Goal: Task Accomplishment & Management: Use online tool/utility

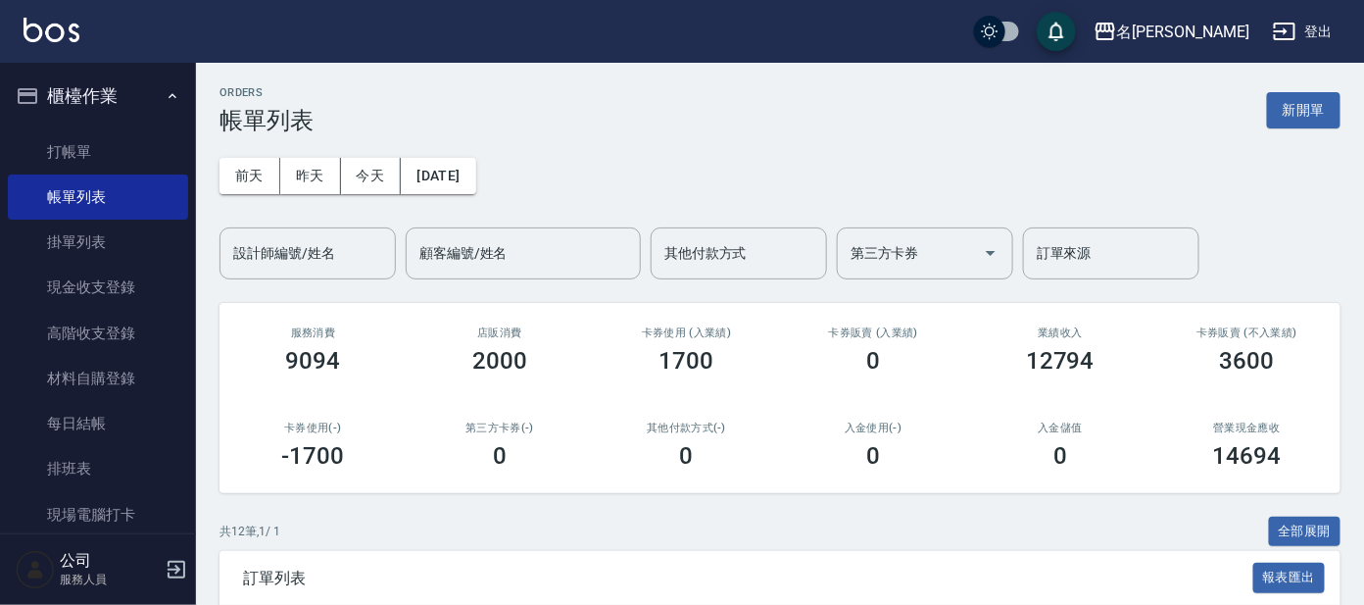
click at [165, 89] on icon "button" at bounding box center [173, 96] width 16 height 16
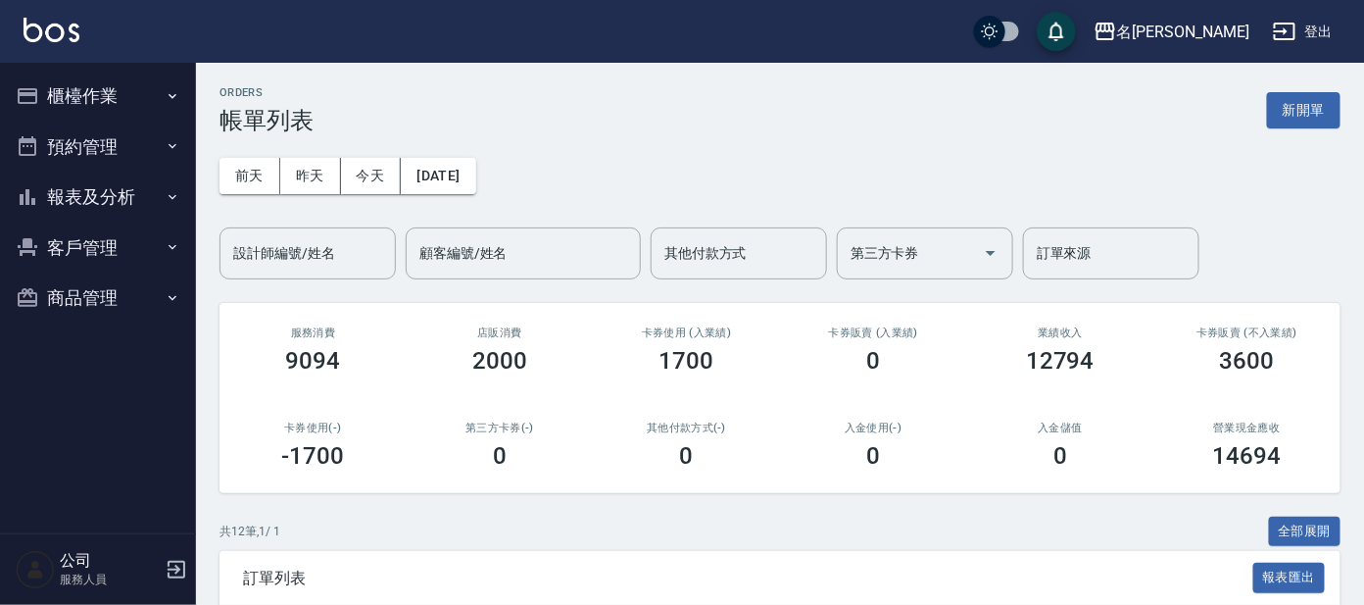
click at [157, 100] on button "櫃檯作業" at bounding box center [98, 96] width 180 height 51
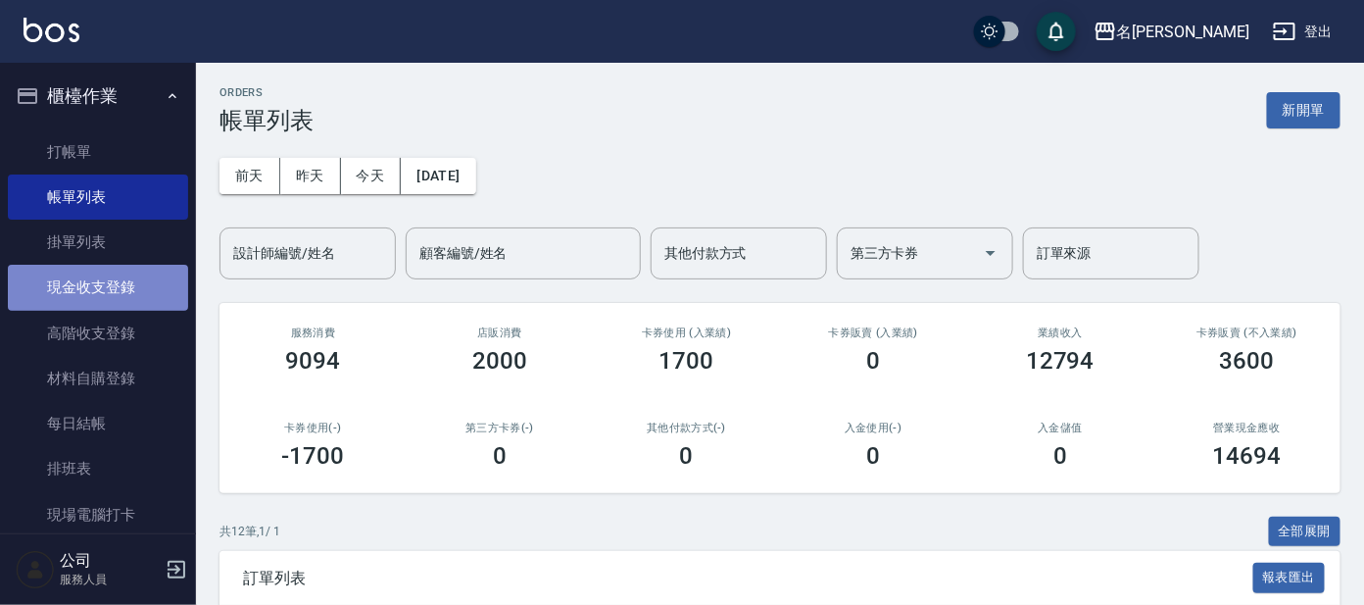
click at [158, 285] on link "現金收支登錄" at bounding box center [98, 287] width 180 height 45
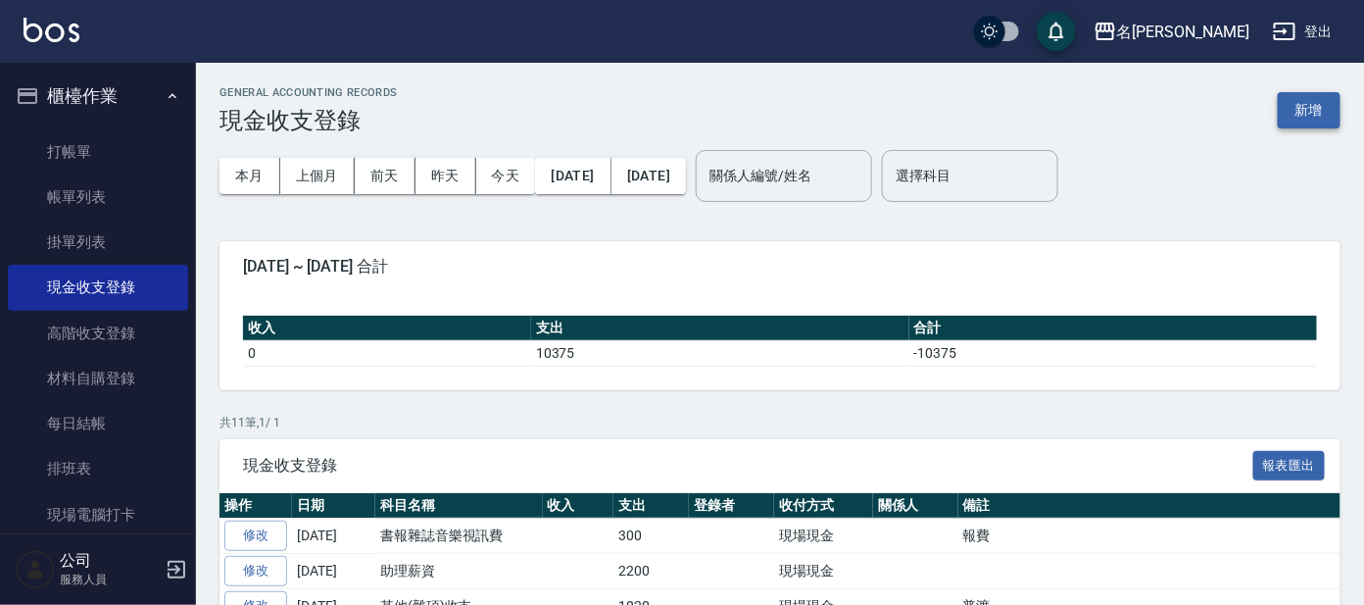
click at [1318, 106] on button "新增" at bounding box center [1309, 110] width 63 height 36
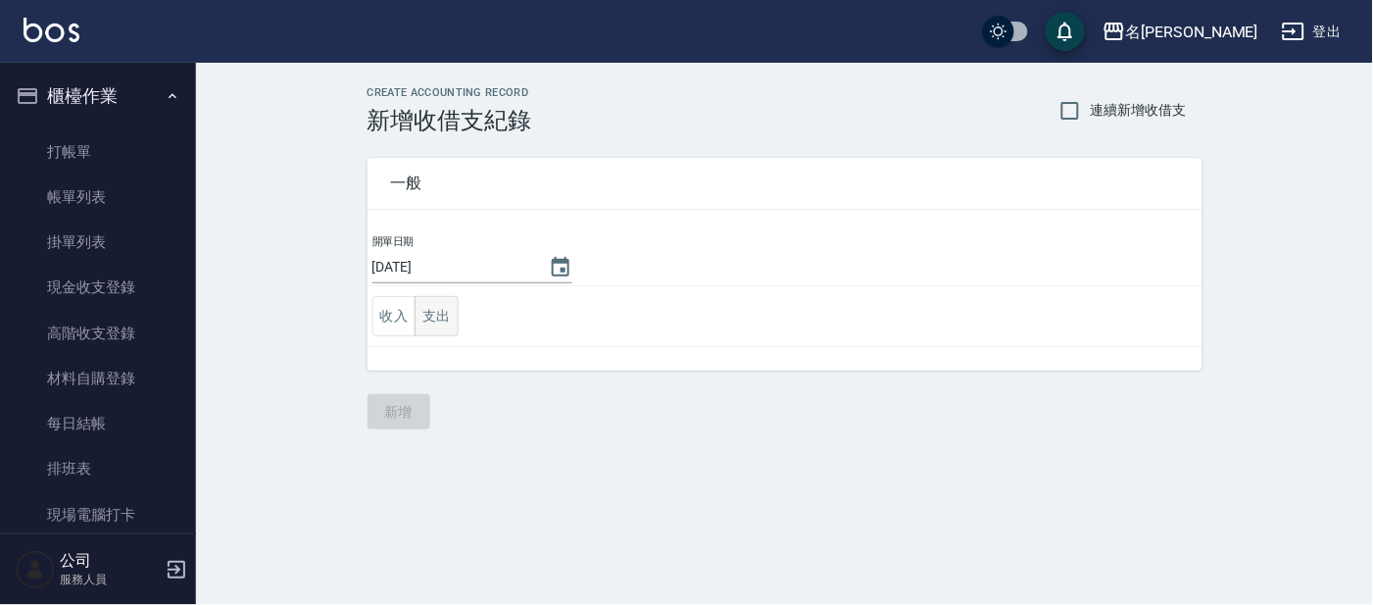
click at [455, 312] on button "支出" at bounding box center [437, 316] width 44 height 40
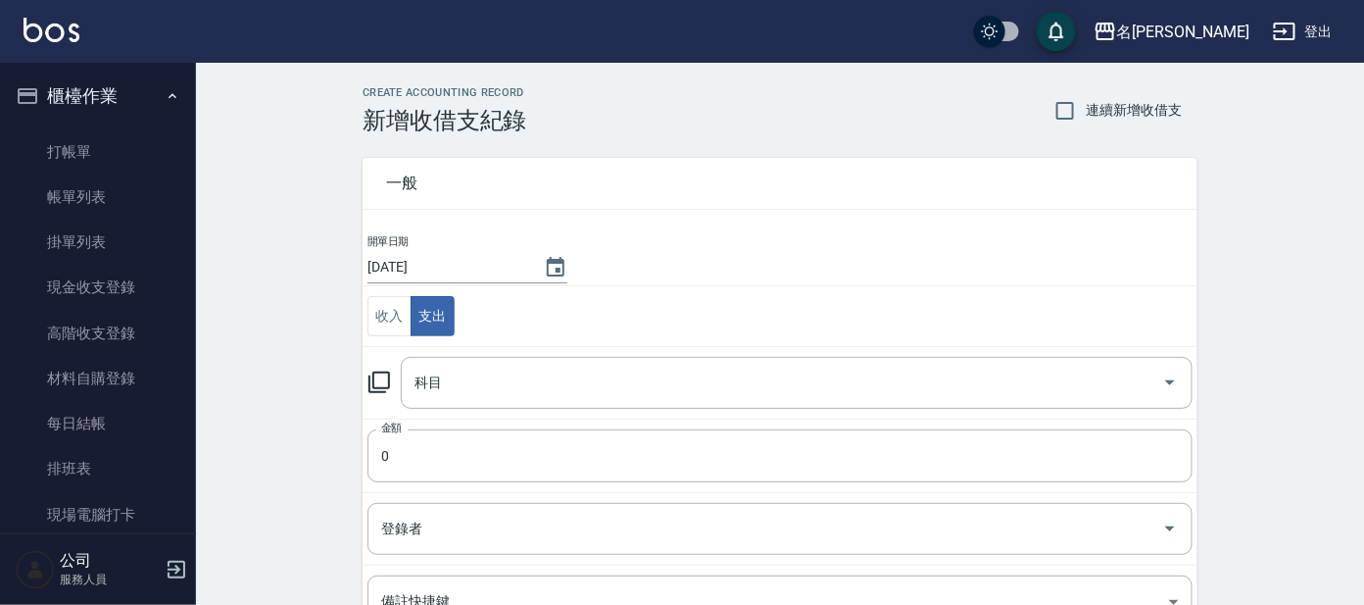
click at [380, 381] on icon at bounding box center [380, 383] width 24 height 24
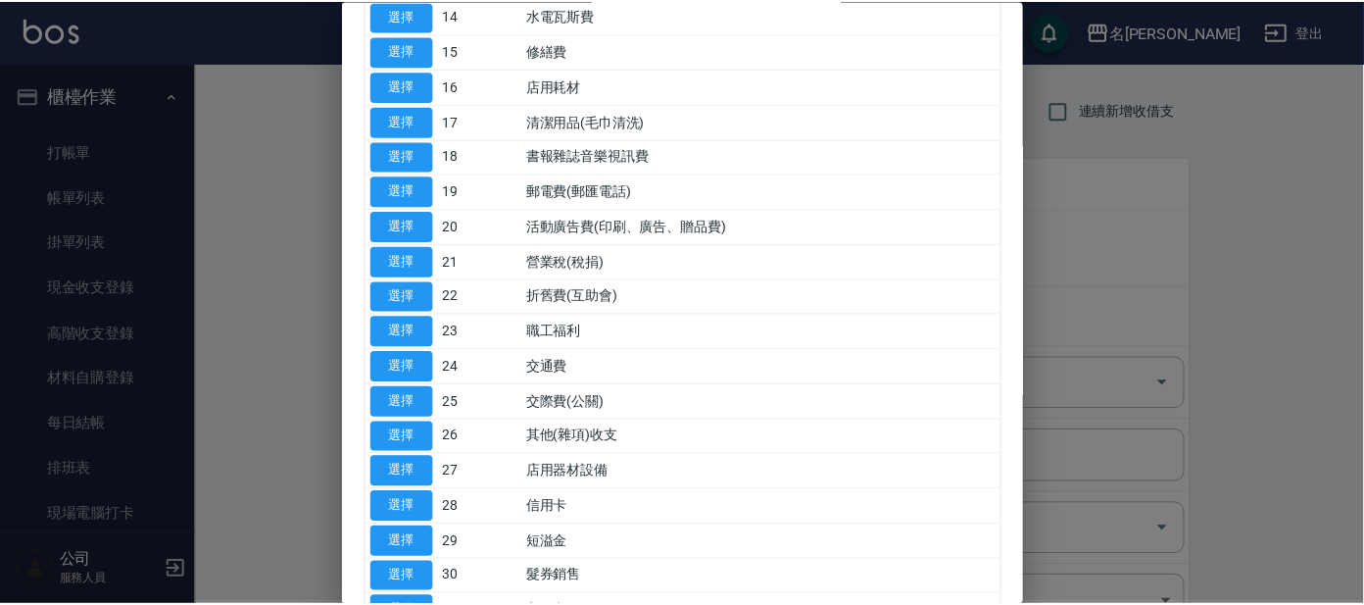
scroll to position [612, 0]
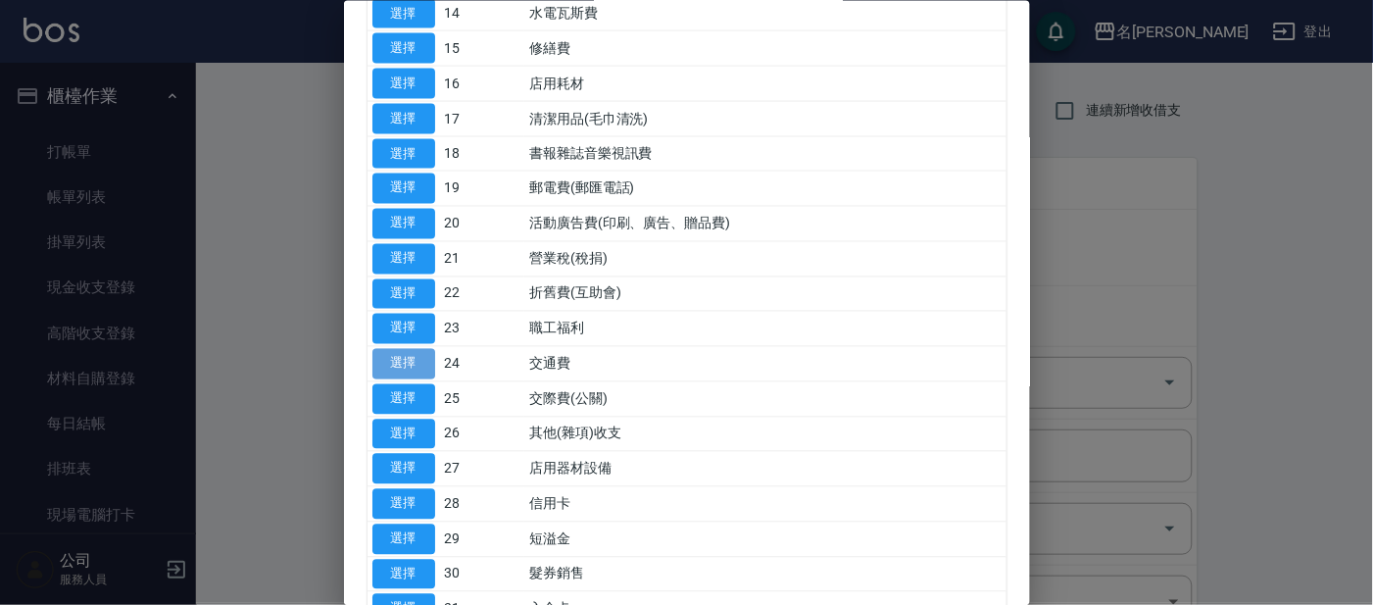
click at [402, 365] on button "選擇" at bounding box center [403, 364] width 63 height 30
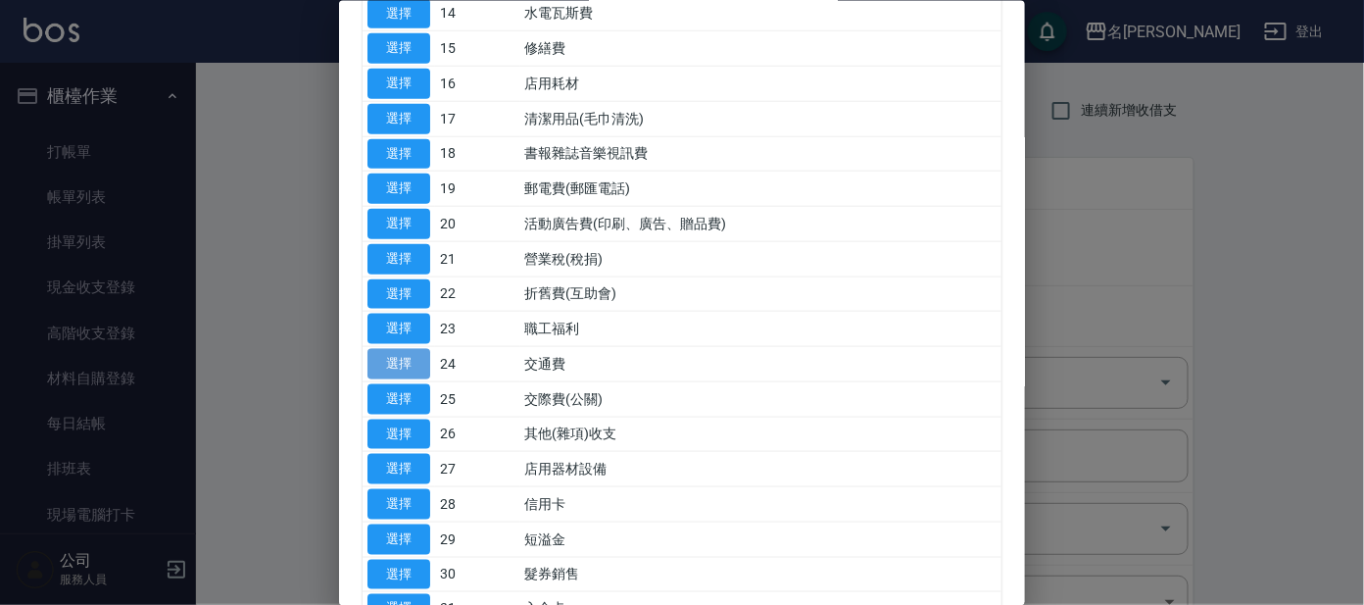
type input "24 交通費"
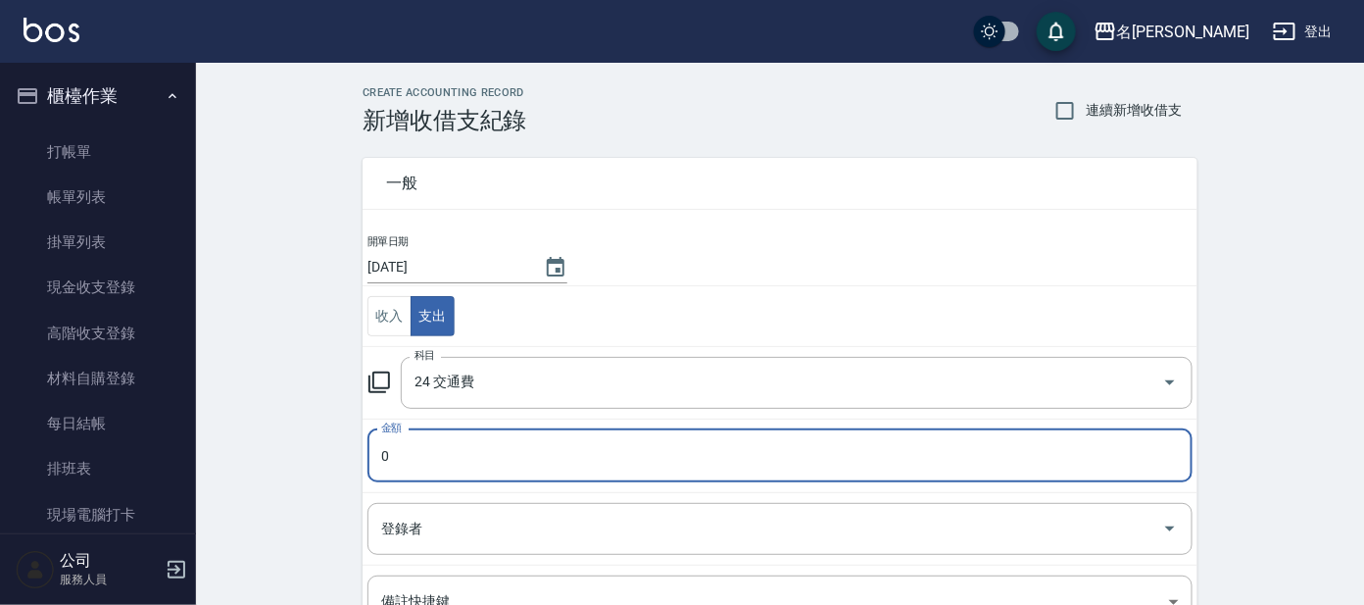
click at [415, 441] on input "0" at bounding box center [780, 455] width 825 height 53
type input "265"
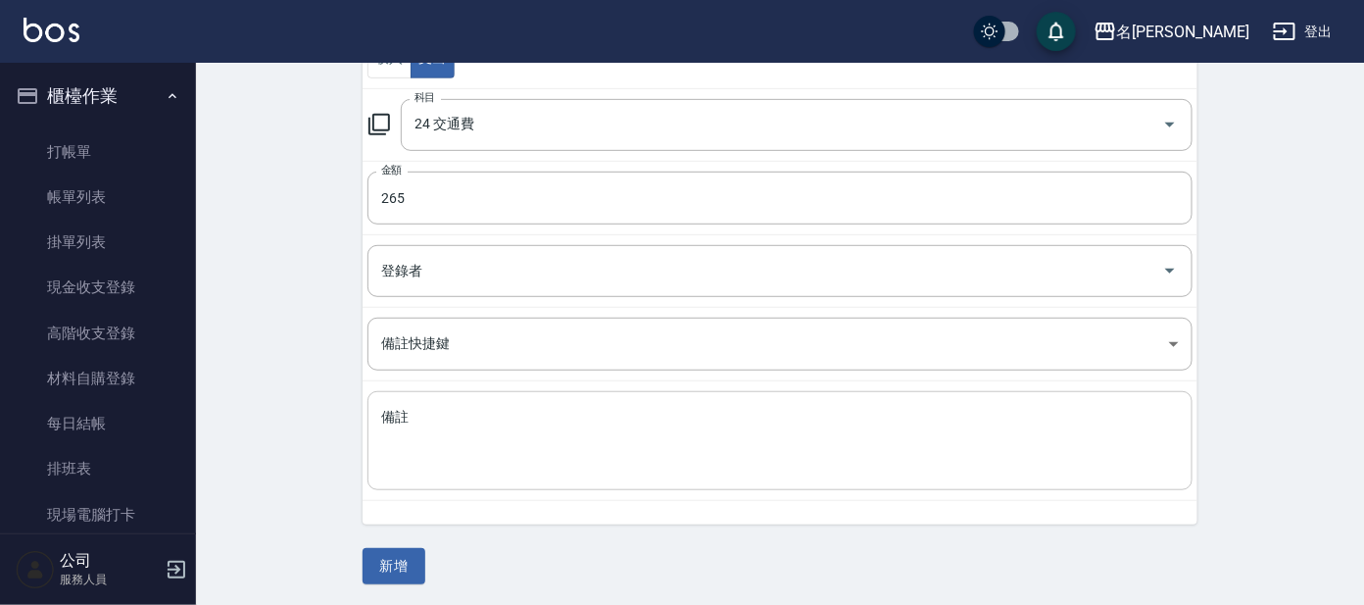
scroll to position [259, 0]
click at [408, 563] on button "新增" at bounding box center [394, 565] width 63 height 36
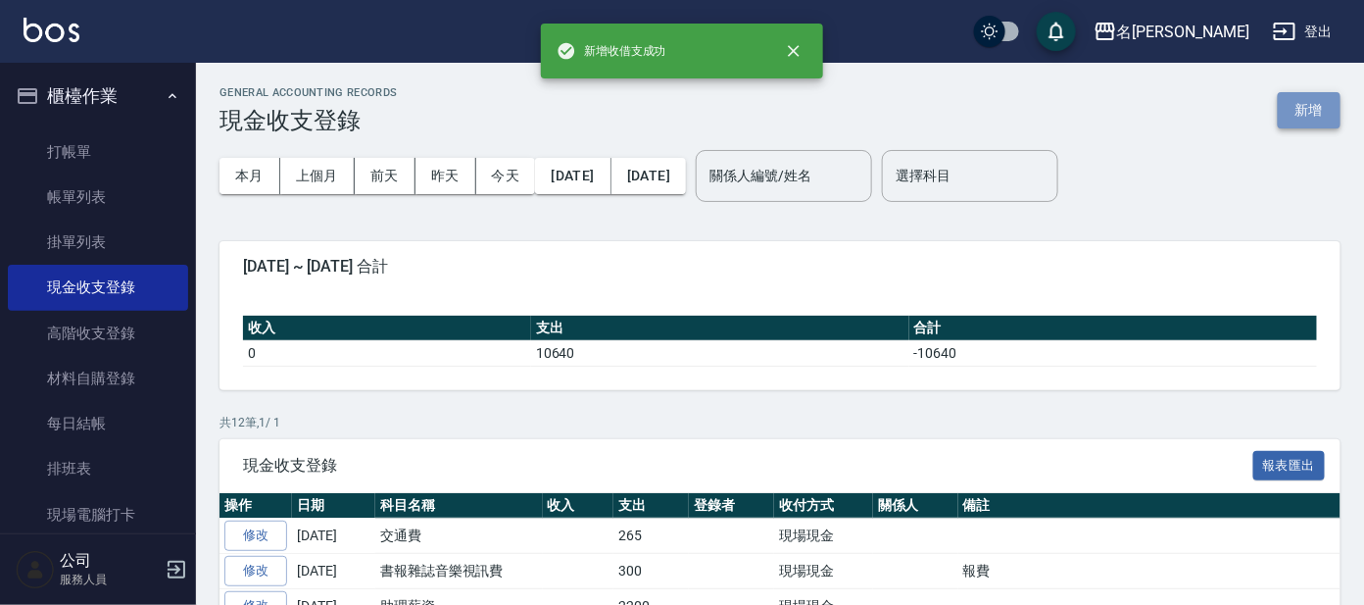
click at [1306, 96] on button "新增" at bounding box center [1309, 110] width 63 height 36
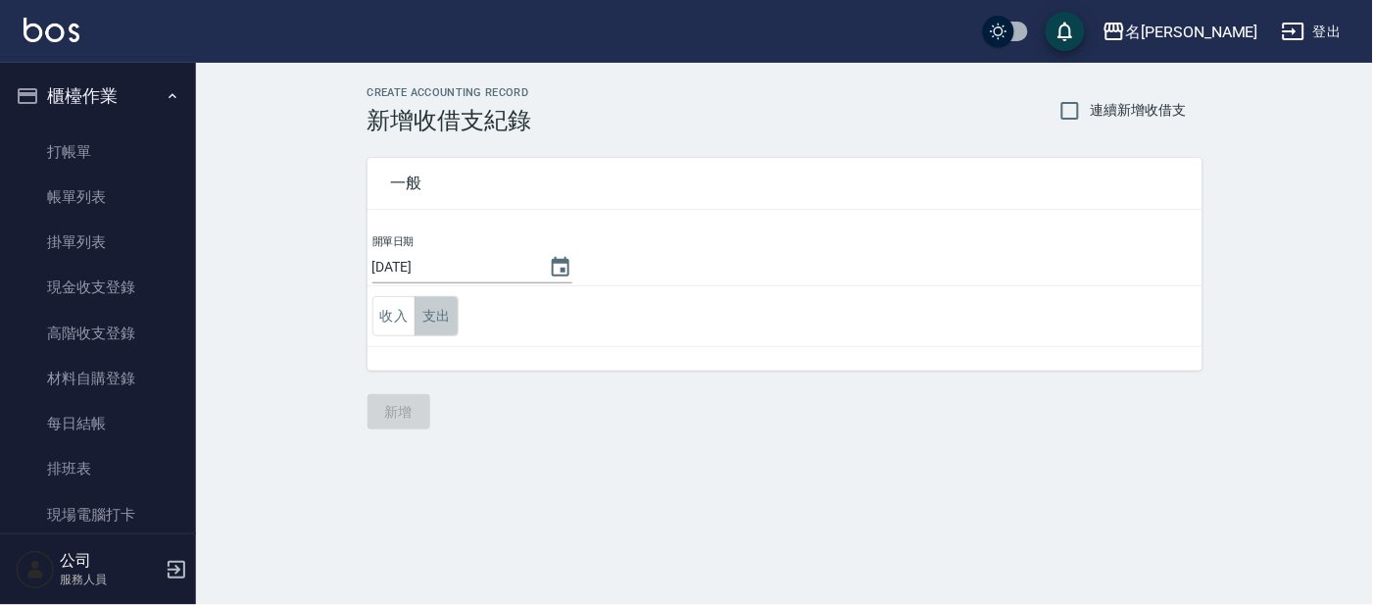
click at [449, 313] on button "支出" at bounding box center [437, 316] width 44 height 40
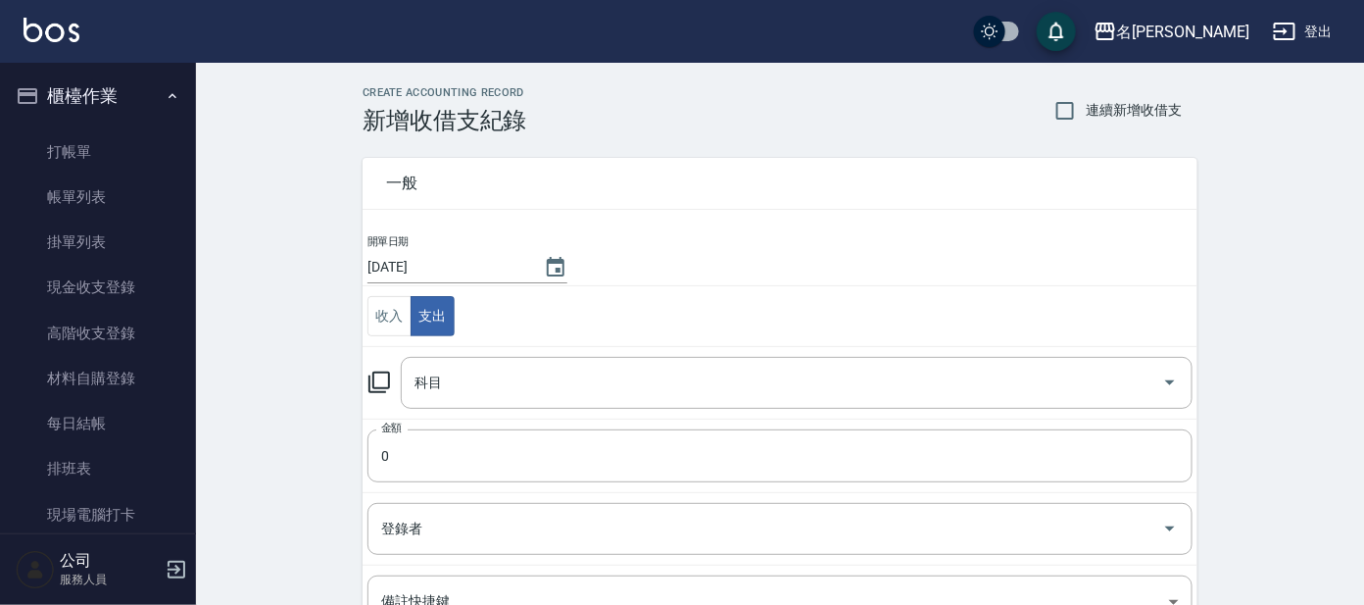
click at [387, 384] on icon at bounding box center [380, 383] width 24 height 24
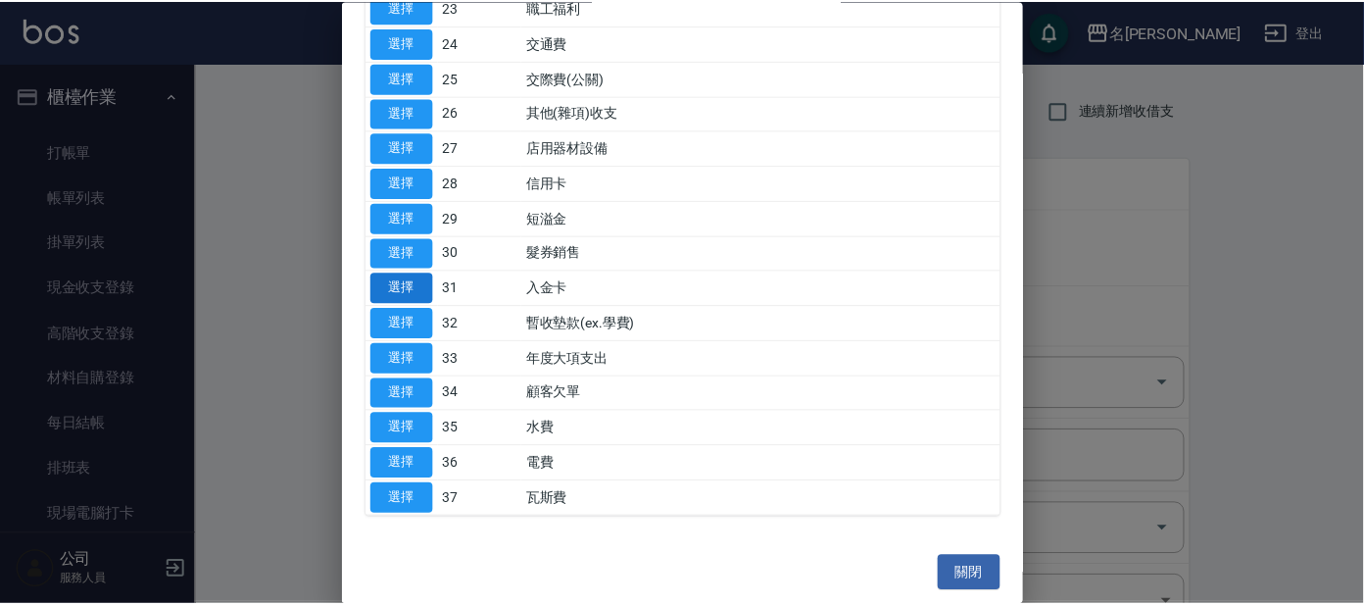
scroll to position [810, 0]
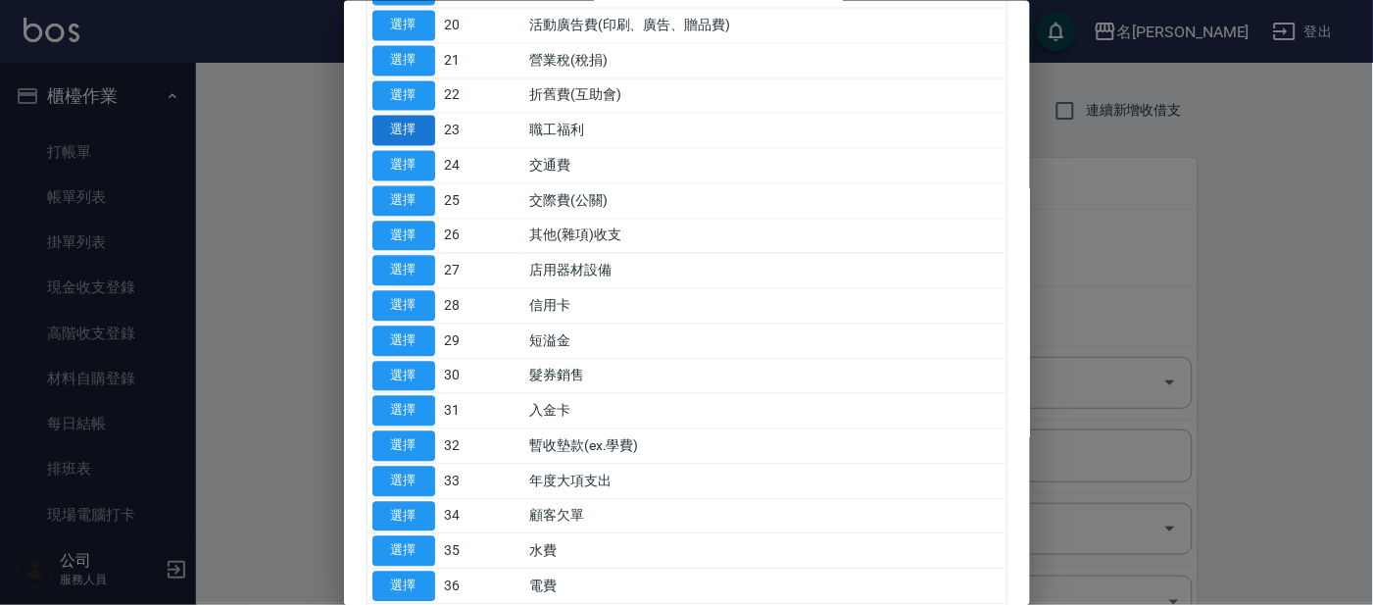
click at [398, 131] on button "選擇" at bounding box center [403, 131] width 63 height 30
type input "23 職工福利"
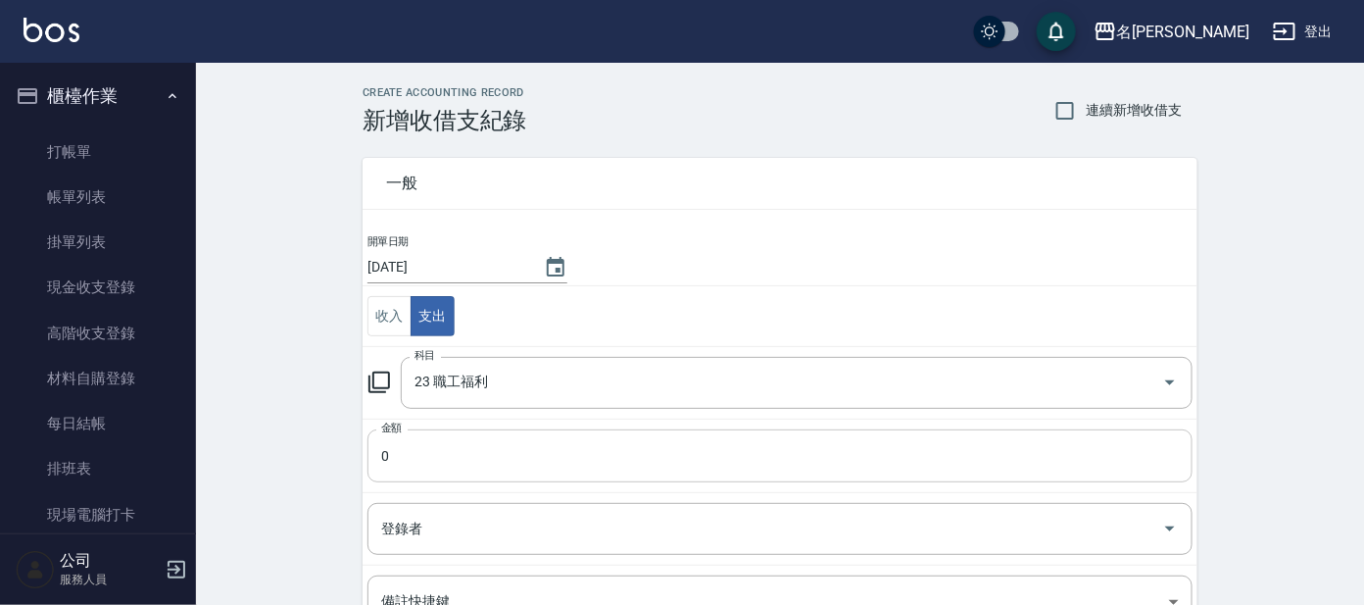
click at [409, 447] on input "0" at bounding box center [780, 455] width 825 height 53
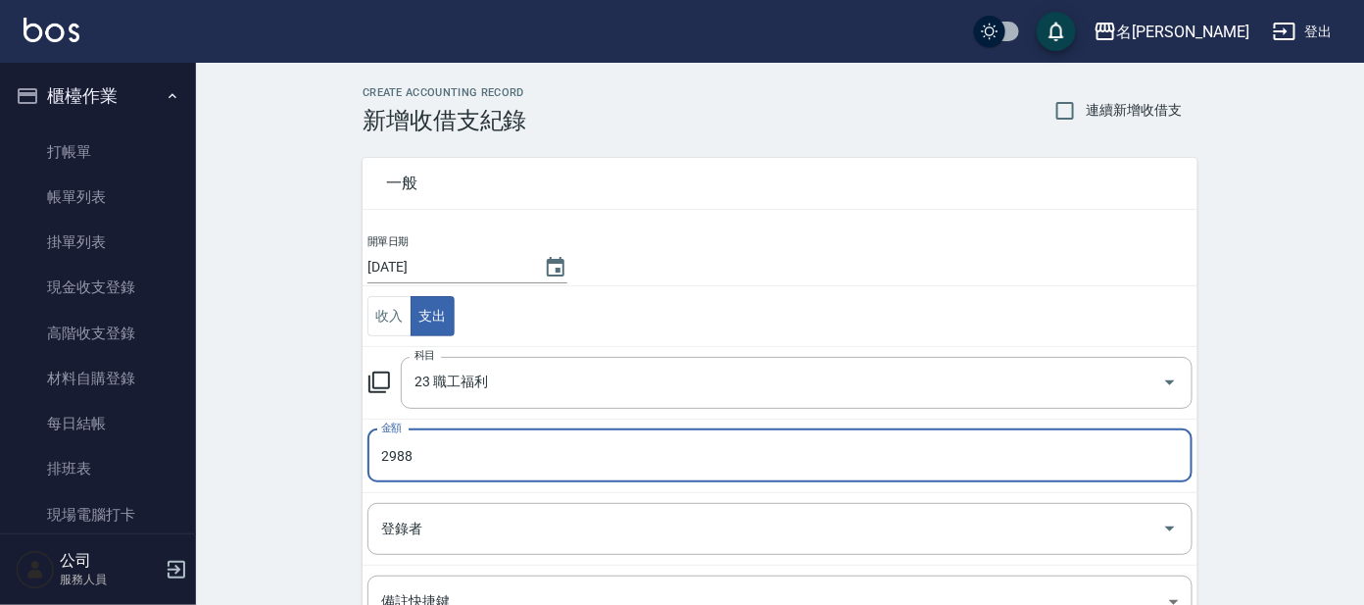
type input "2988"
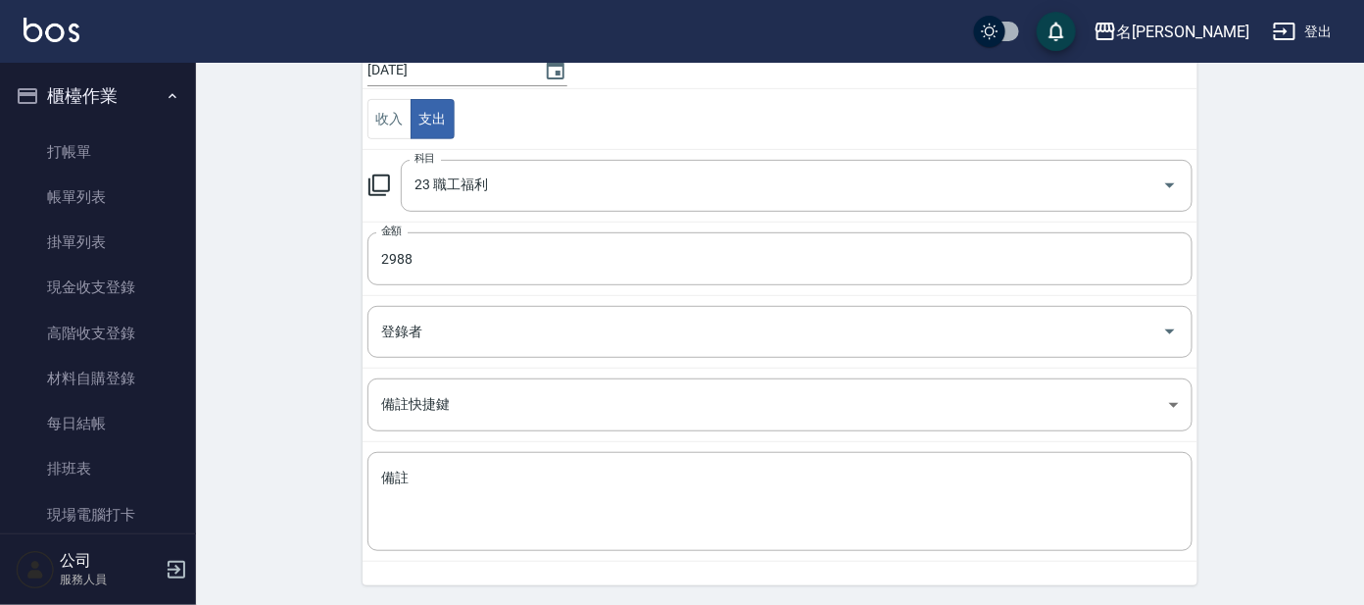
scroll to position [259, 0]
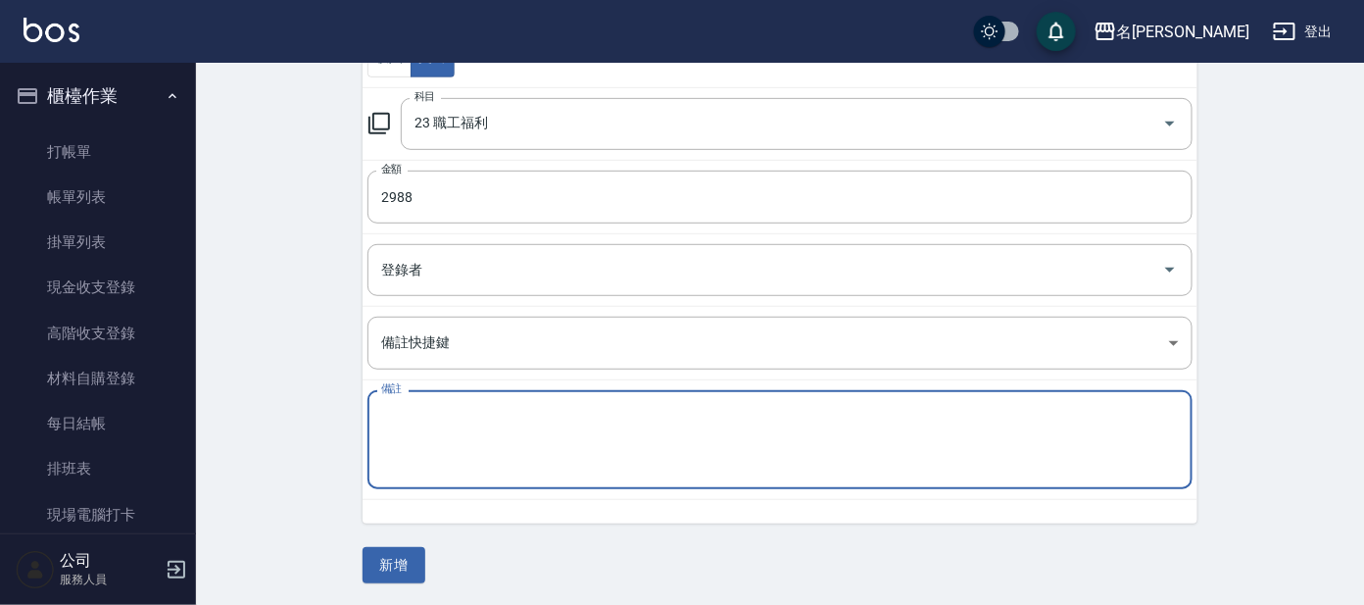
click at [394, 425] on textarea "備註" at bounding box center [780, 440] width 798 height 67
type textarea "學生聚餐"
click at [385, 561] on button "新增" at bounding box center [394, 565] width 63 height 36
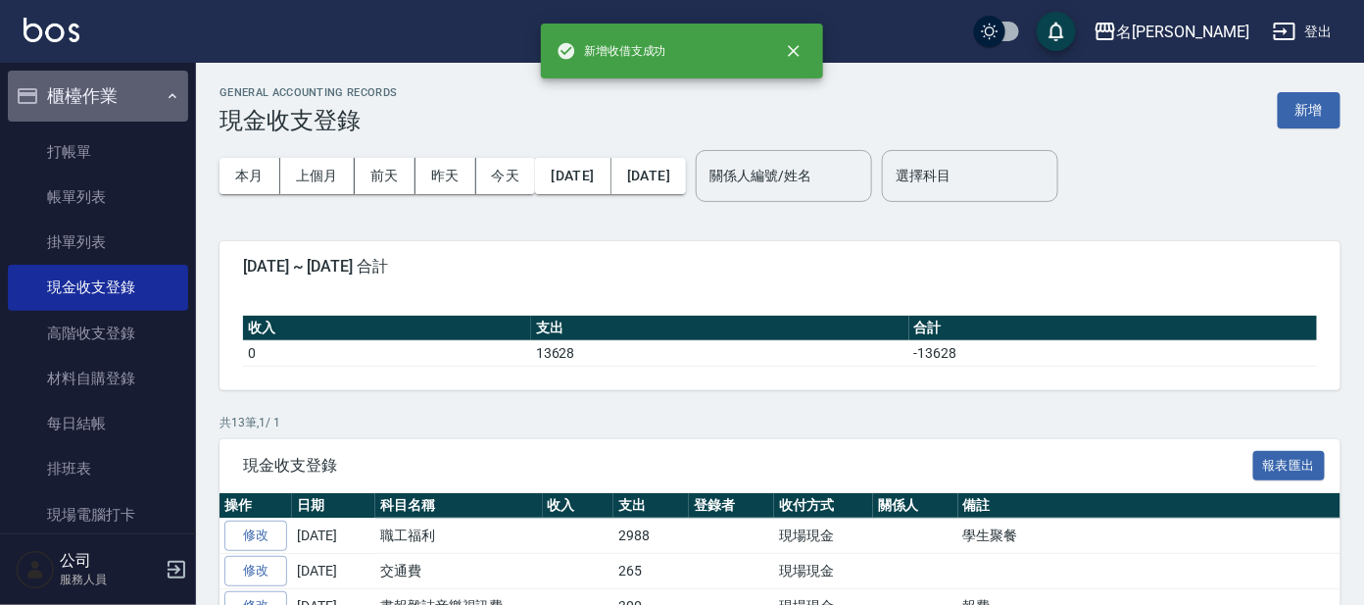
click at [137, 98] on button "櫃檯作業" at bounding box center [98, 96] width 180 height 51
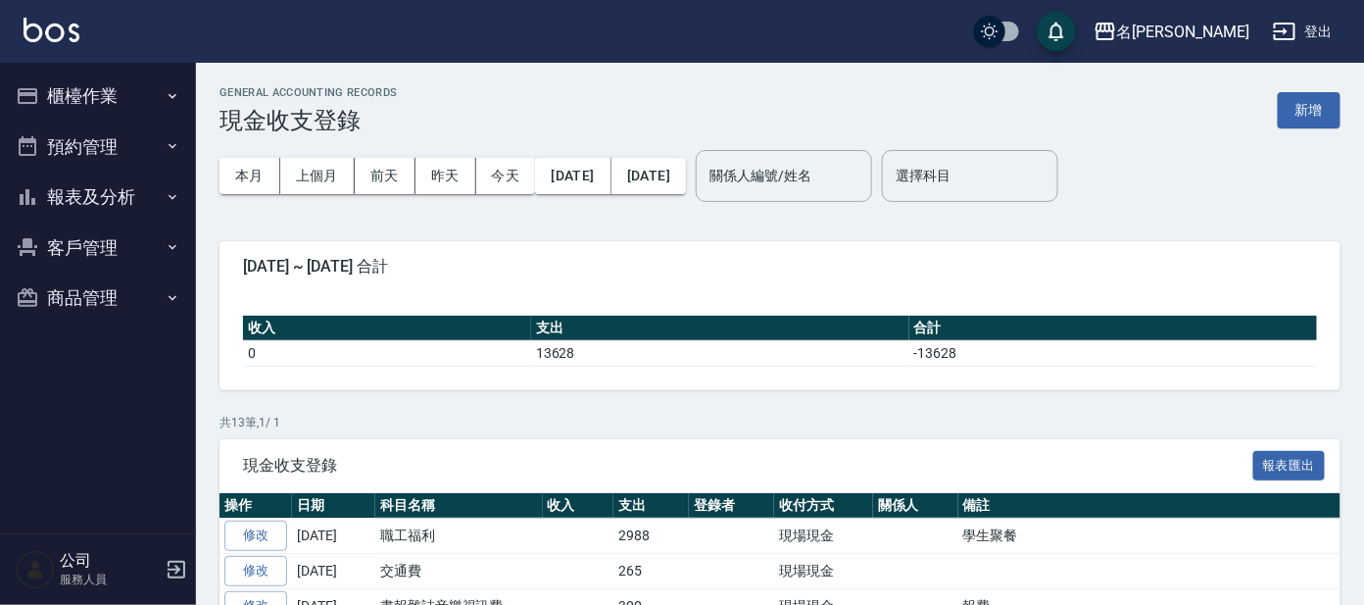
click at [114, 192] on button "報表及分析" at bounding box center [98, 197] width 180 height 51
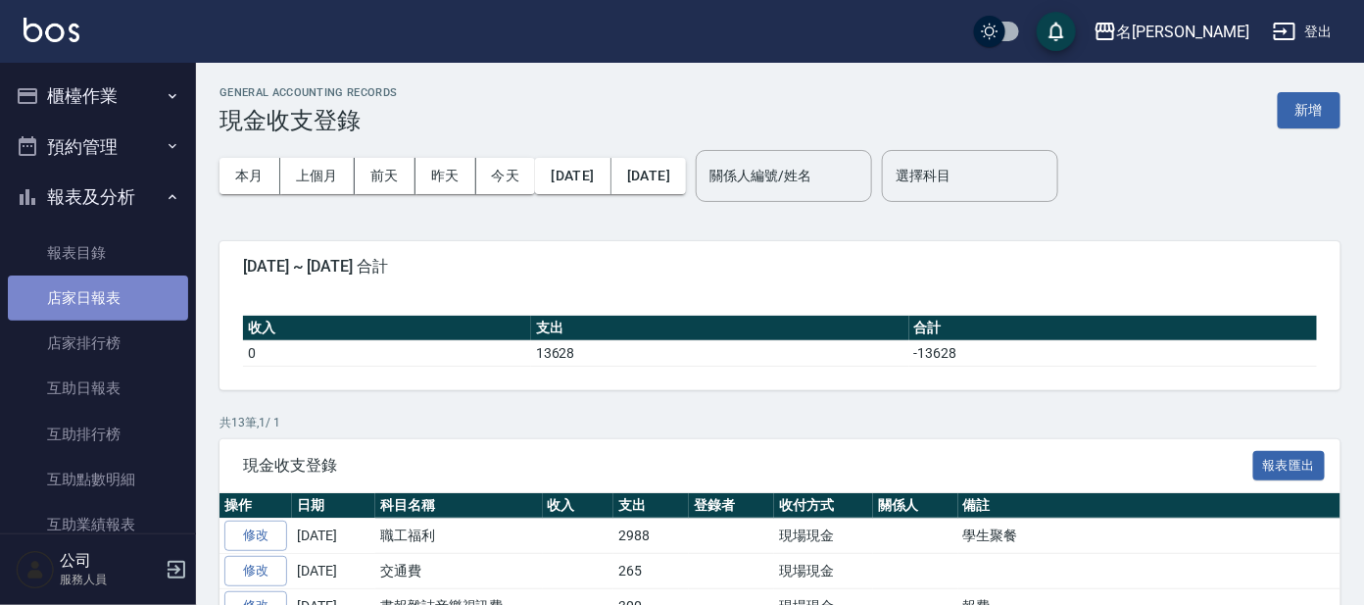
click at [119, 296] on link "店家日報表" at bounding box center [98, 297] width 180 height 45
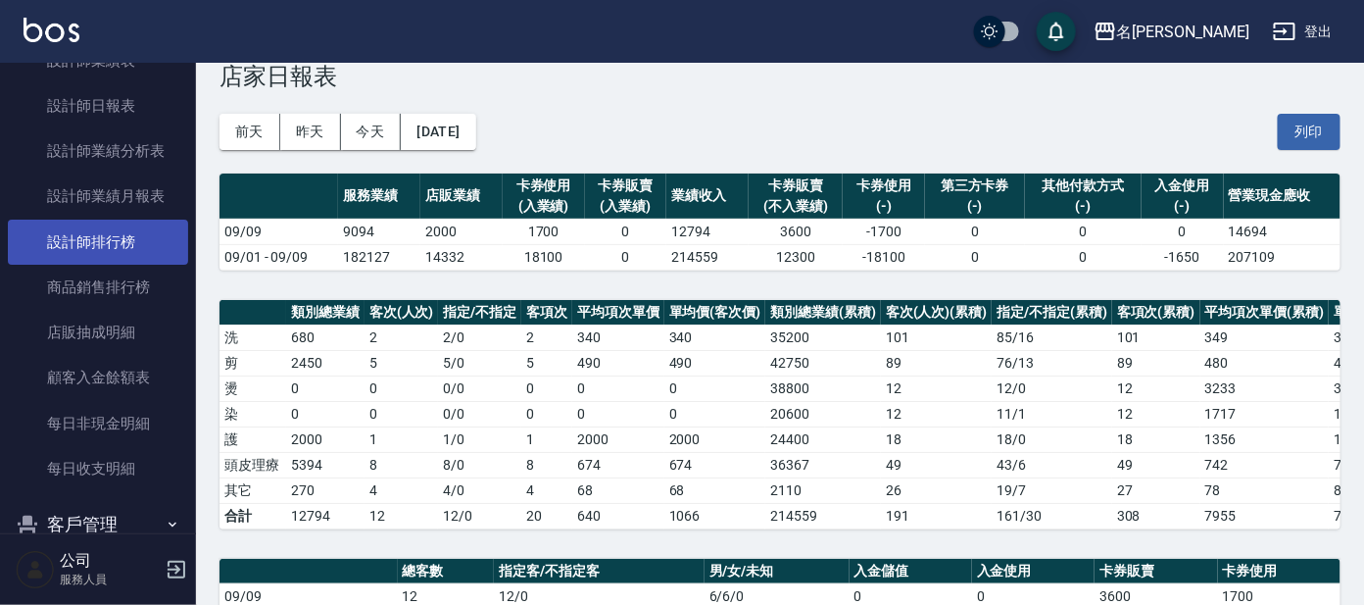
scroll to position [521, 0]
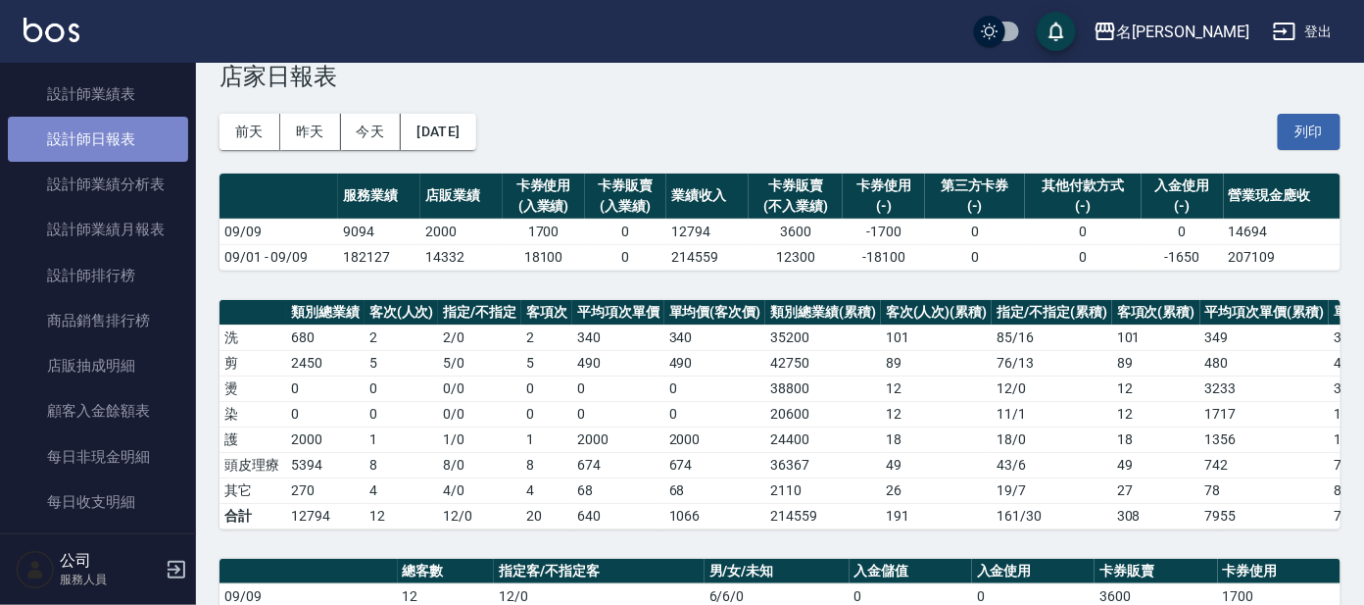
click at [142, 137] on link "設計師日報表" at bounding box center [98, 139] width 180 height 45
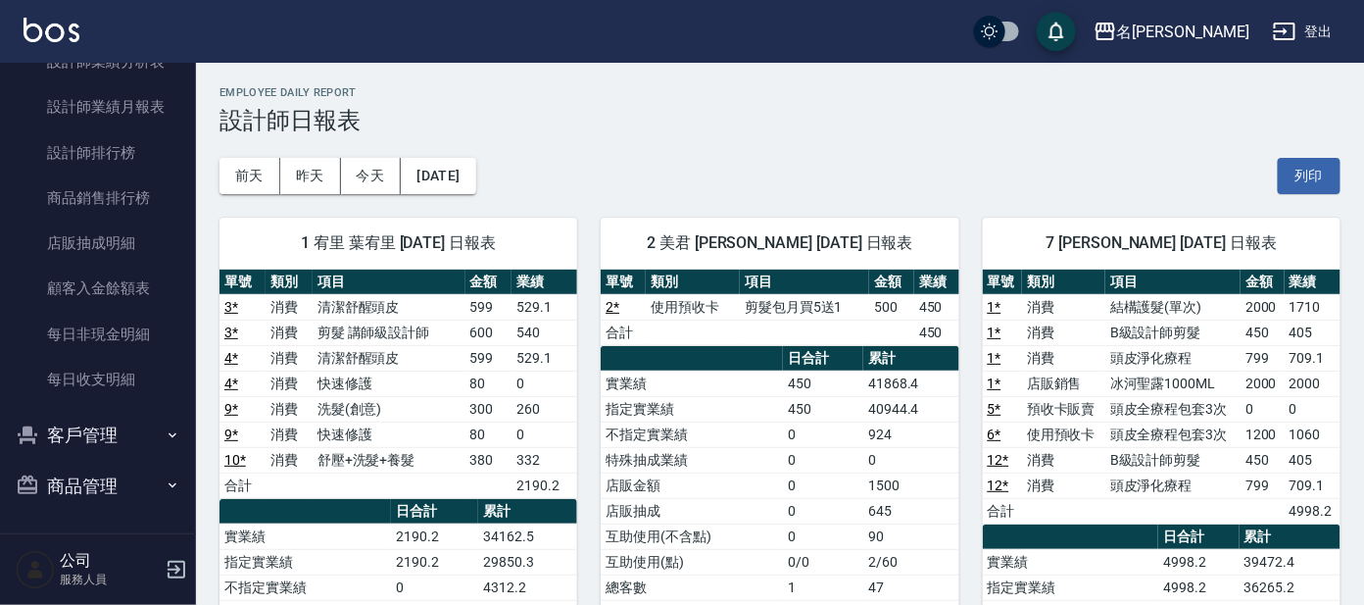
scroll to position [524, 0]
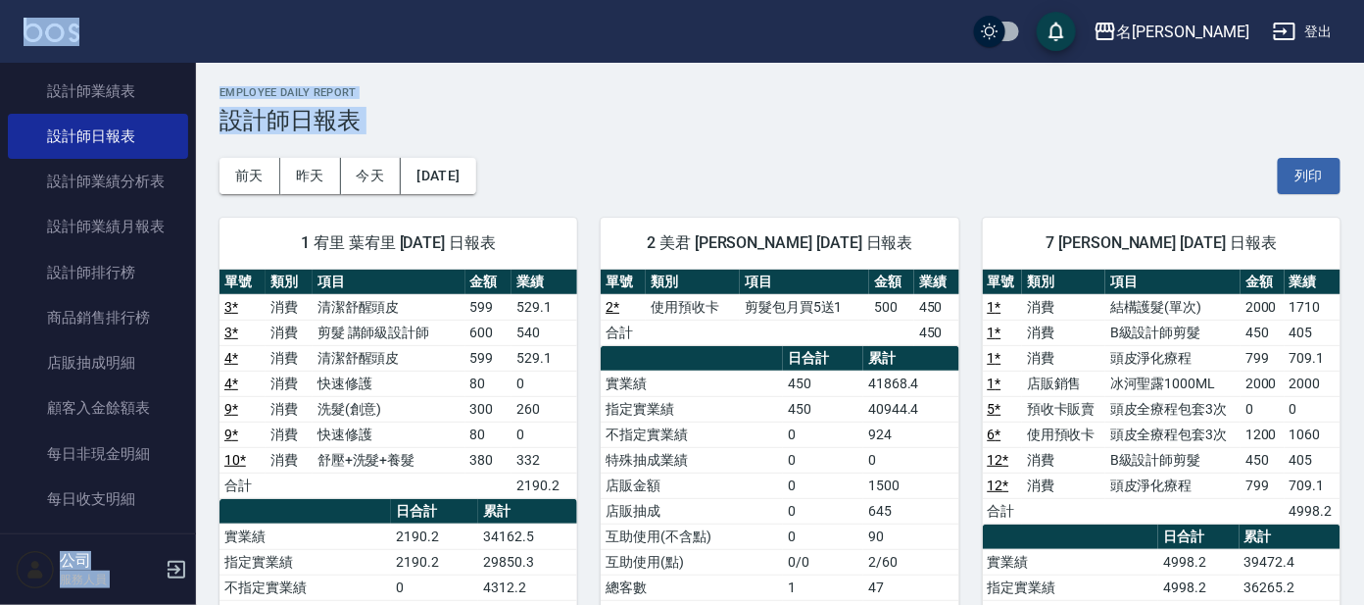
drag, startPoint x: 246, startPoint y: 76, endPoint x: 246, endPoint y: 48, distance: 28.4
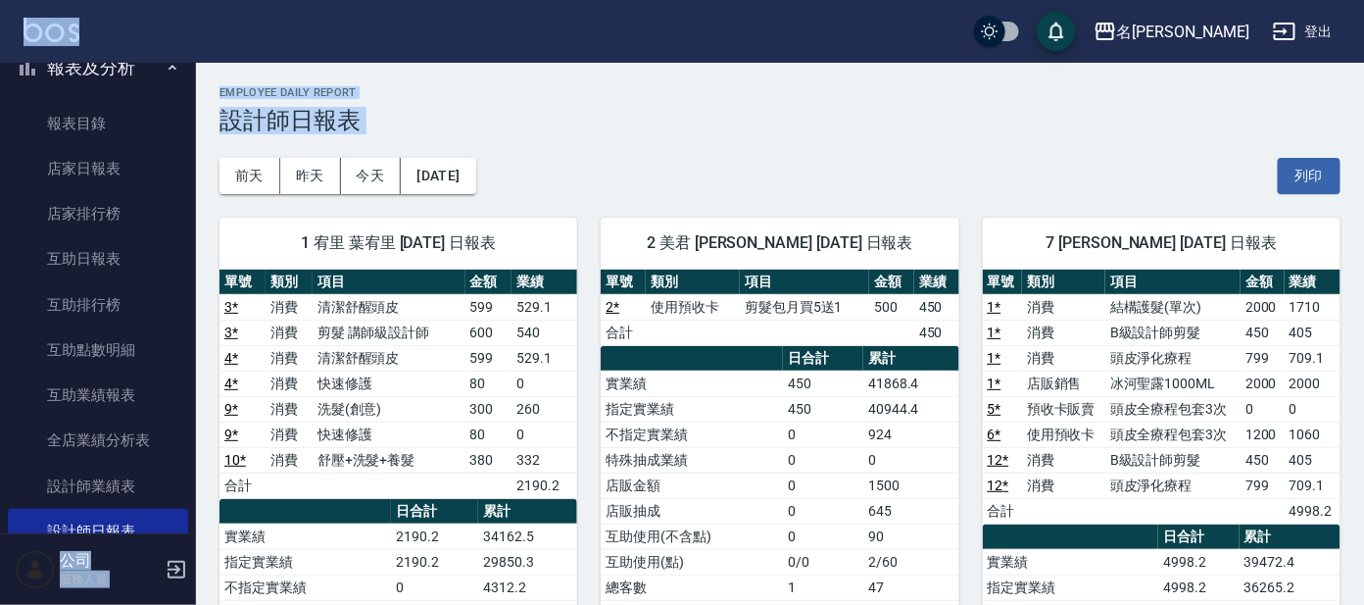
scroll to position [0, 0]
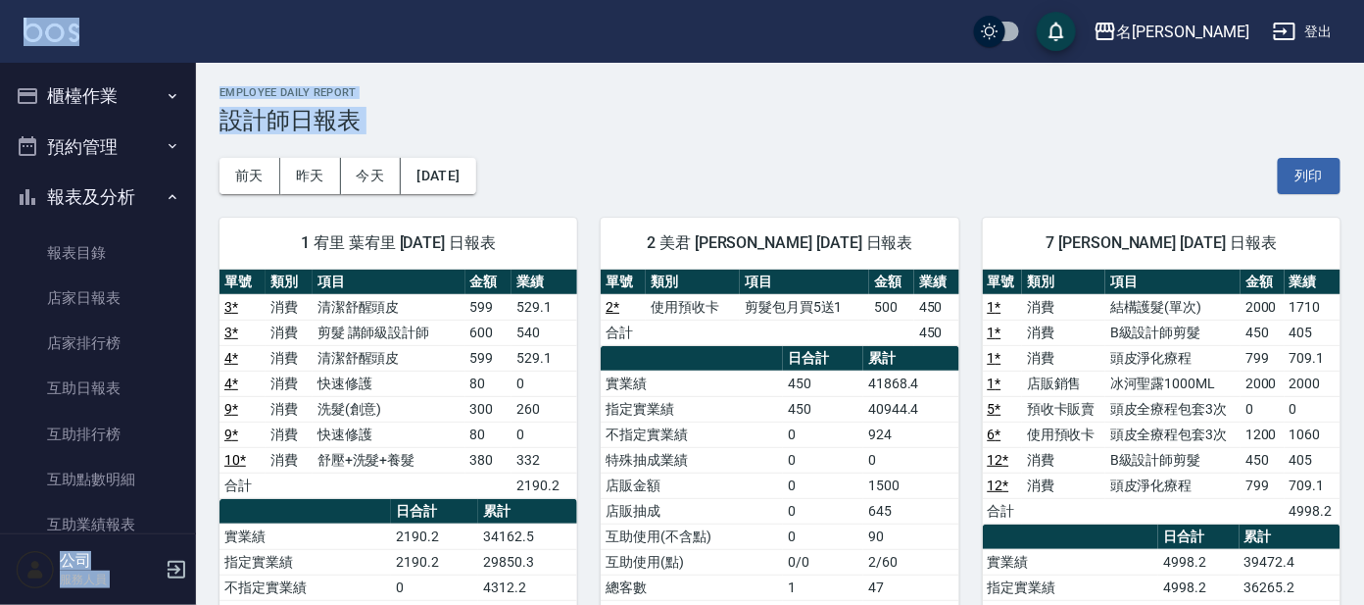
click at [93, 93] on button "櫃檯作業" at bounding box center [98, 96] width 180 height 51
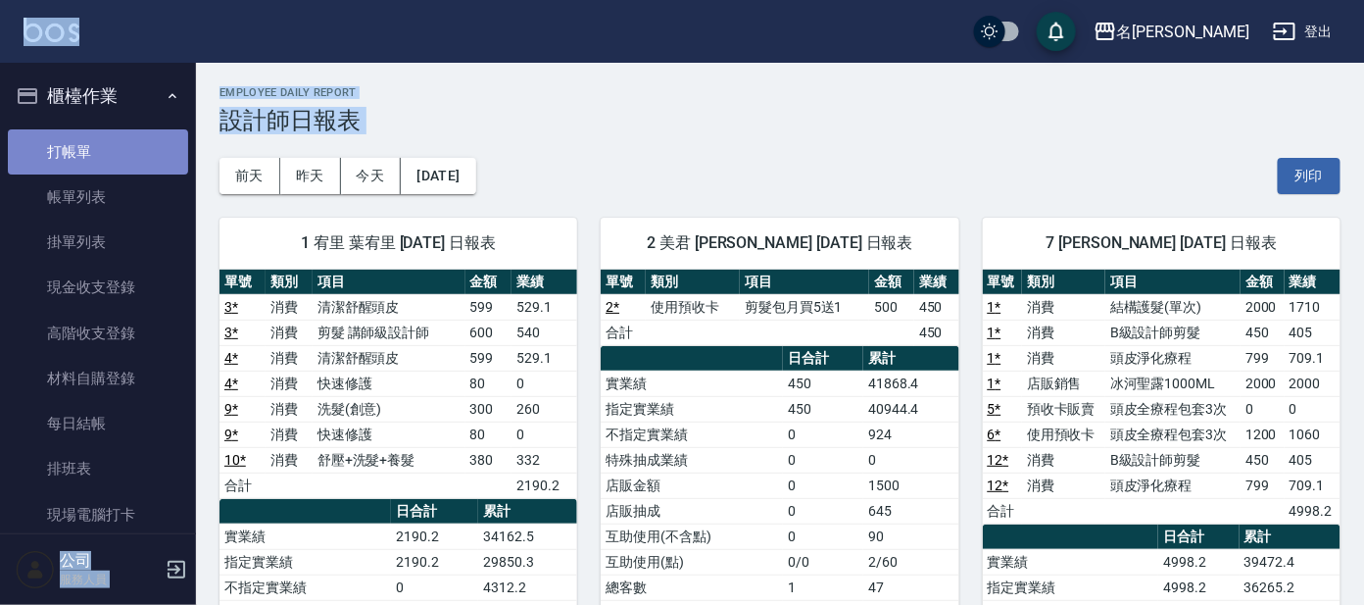
click at [103, 144] on link "打帳單" at bounding box center [98, 151] width 180 height 45
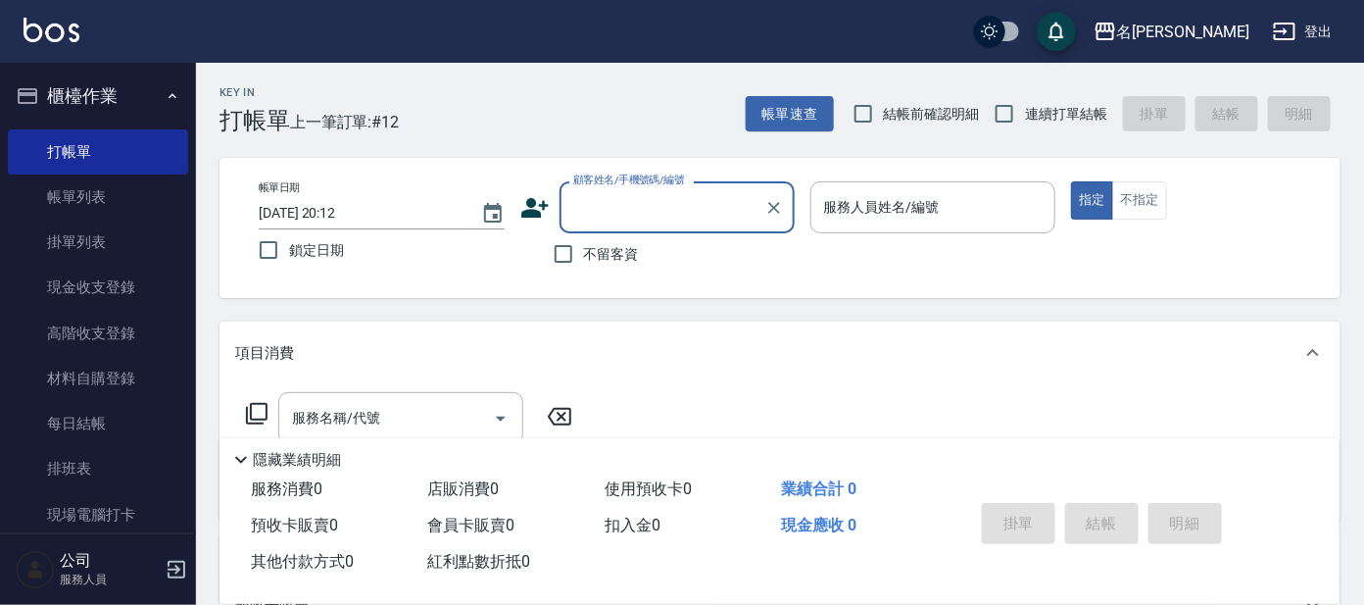
click at [658, 210] on input "顧客姓名/手機號碼/編號" at bounding box center [663, 207] width 188 height 34
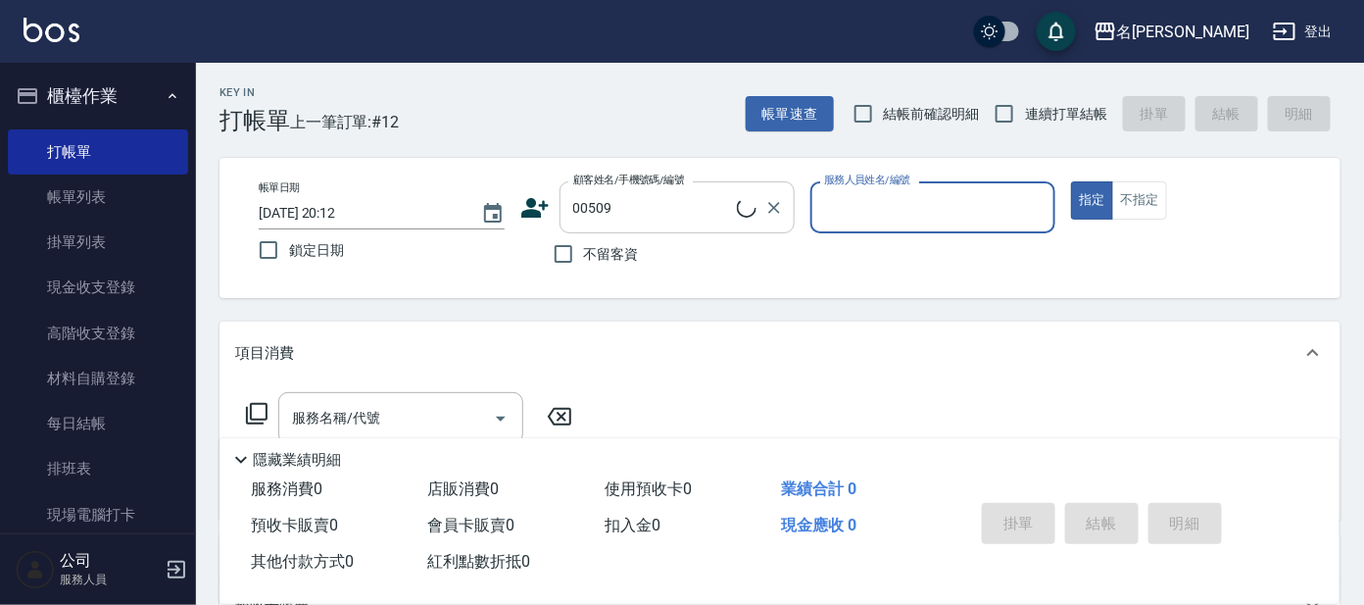
type input "[PERSON_NAME]/0952718614/00509"
type input "美君-2"
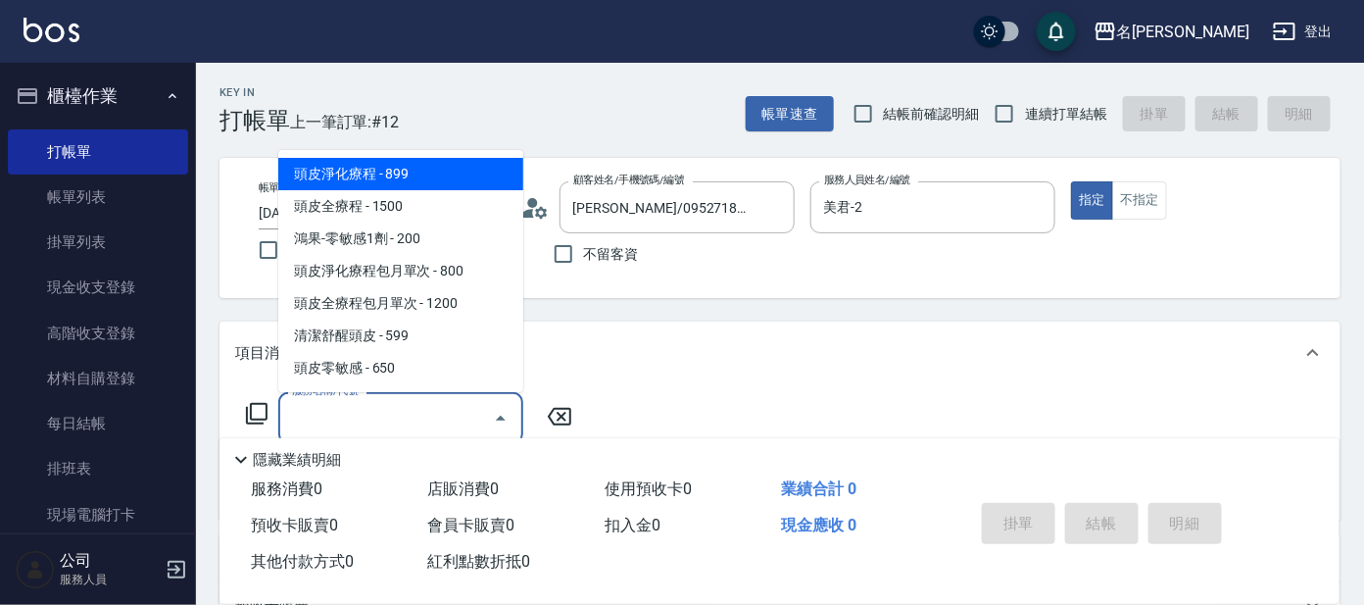
click at [368, 414] on input "服務名稱/代號" at bounding box center [386, 418] width 198 height 34
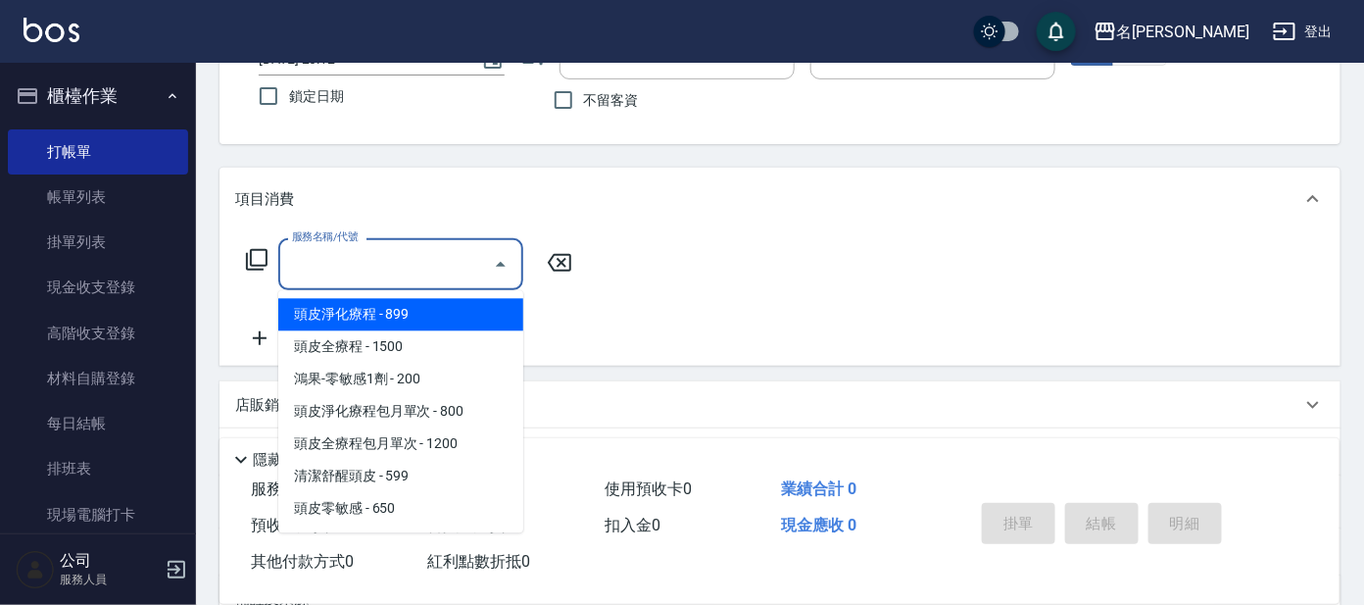
scroll to position [354, 0]
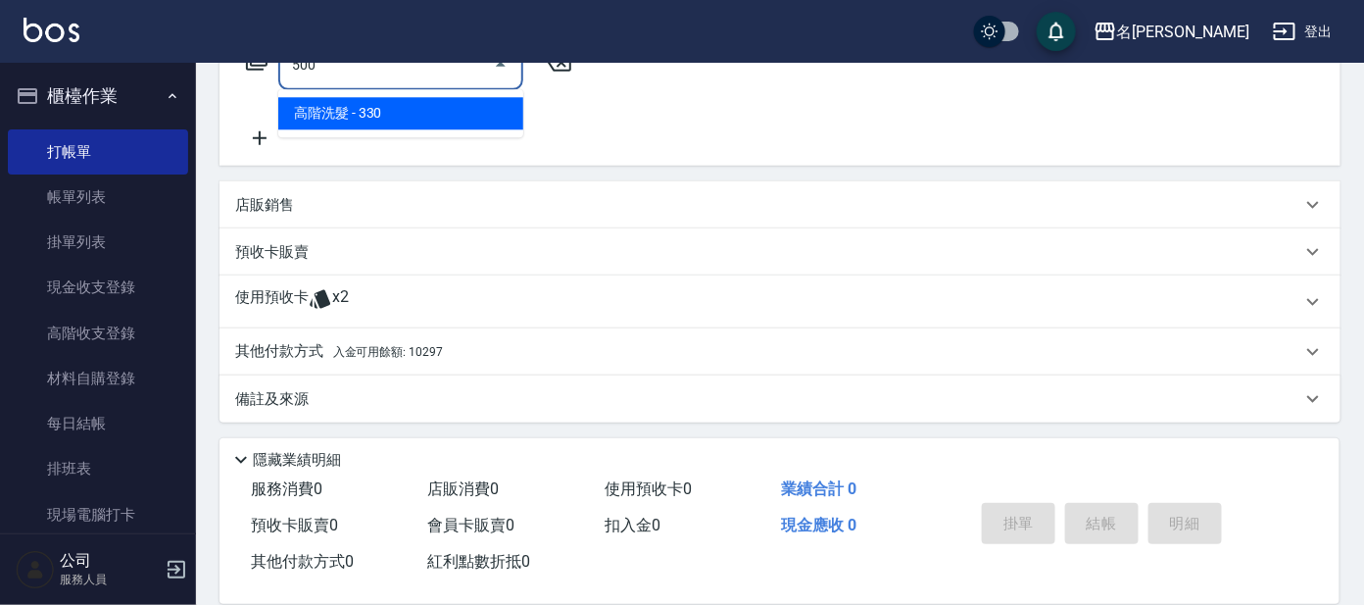
click at [471, 98] on span "高階洗髮 - 330" at bounding box center [400, 113] width 245 height 32
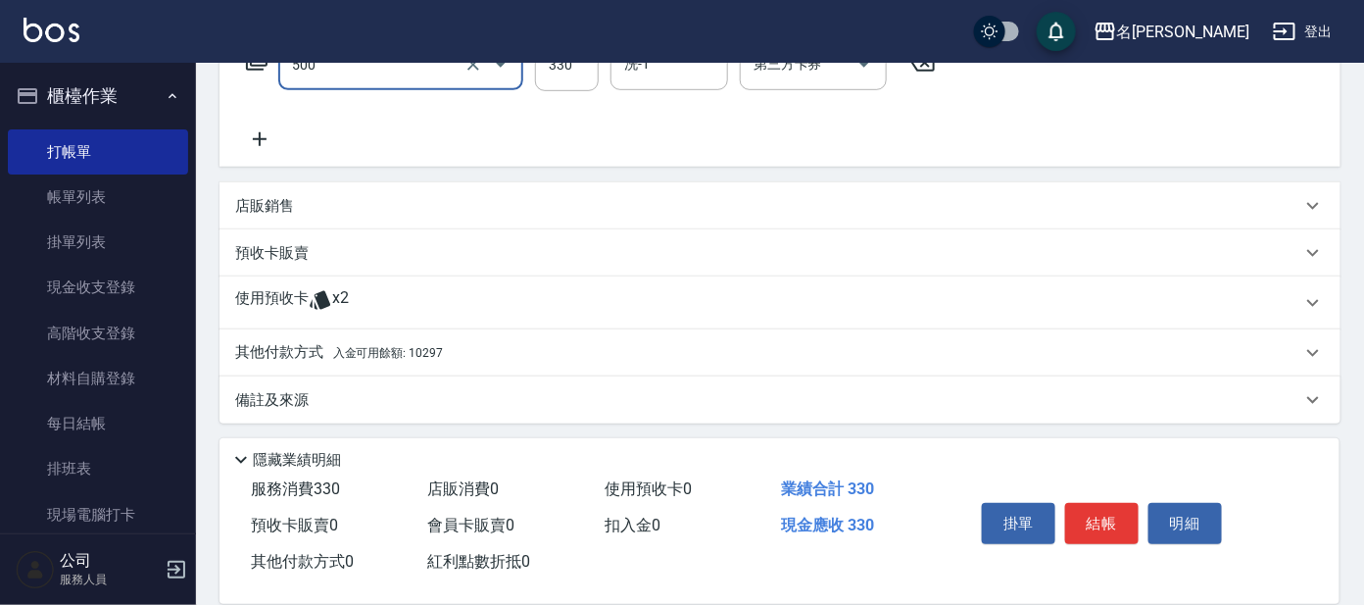
type input "高階洗髮(500)"
click at [409, 356] on span "入金可用餘額: 10297" at bounding box center [388, 353] width 110 height 14
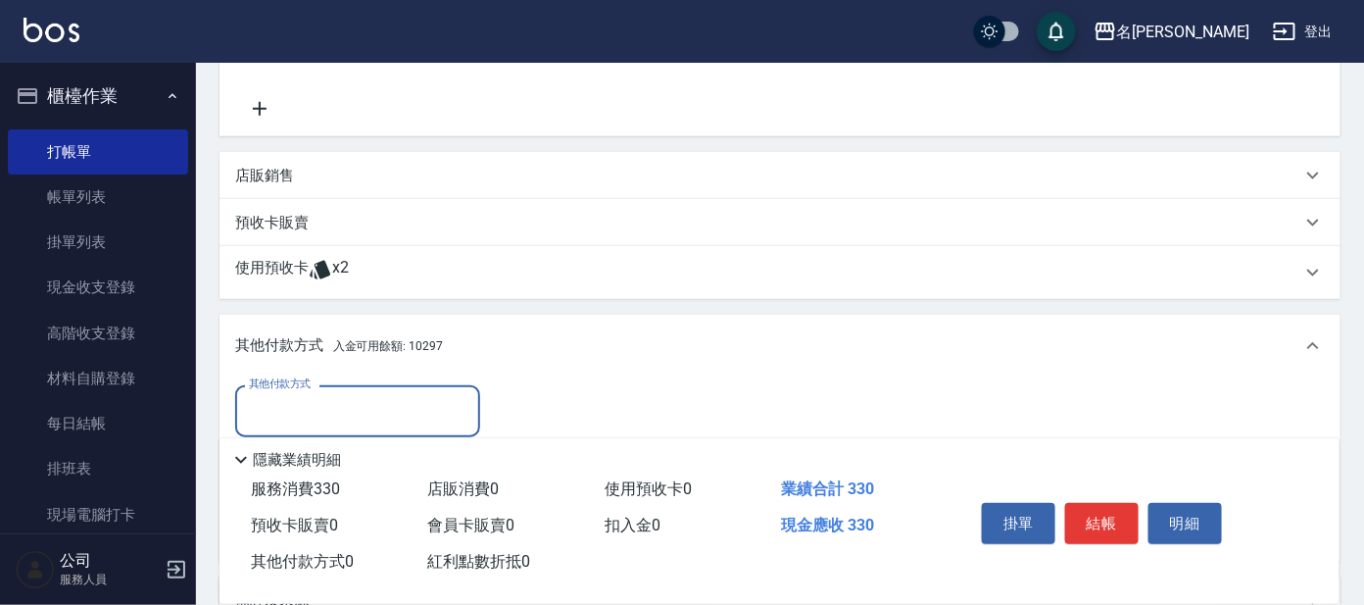
scroll to position [586, 0]
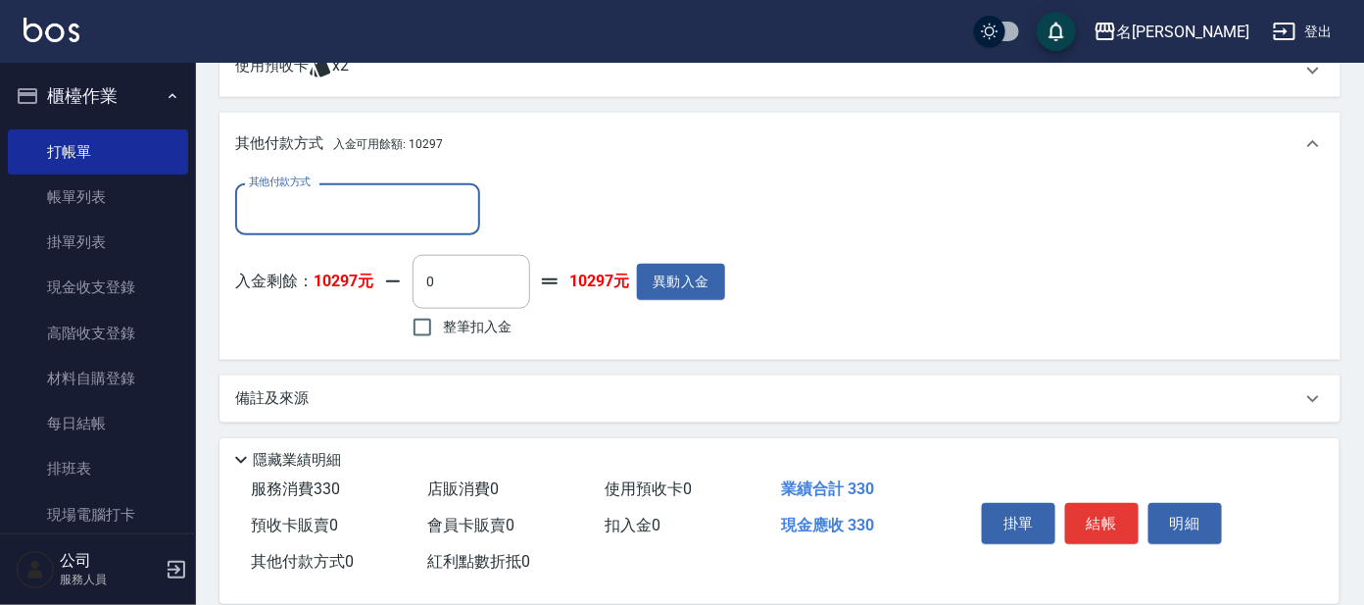
click at [488, 319] on span "整筆扣入金" at bounding box center [477, 327] width 69 height 21
click at [443, 319] on input "整筆扣入金" at bounding box center [422, 327] width 41 height 41
checkbox input "true"
type input "330"
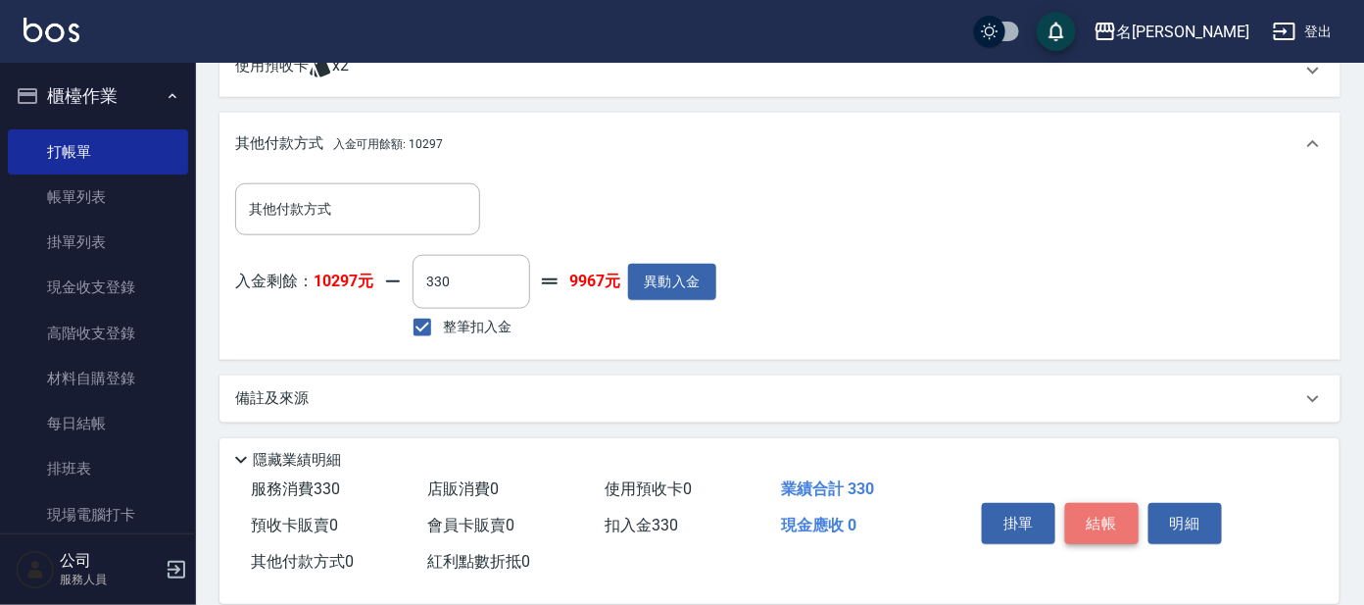
click at [1112, 522] on button "結帳" at bounding box center [1103, 523] width 74 height 41
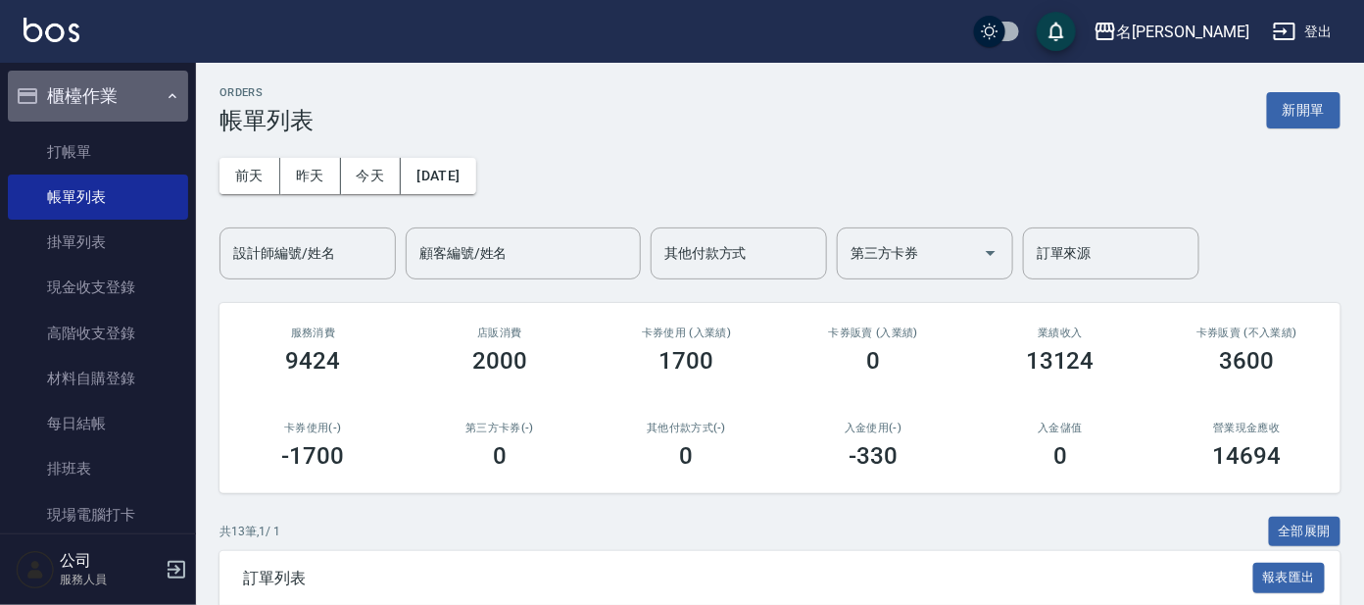
click at [165, 97] on icon "button" at bounding box center [173, 96] width 16 height 16
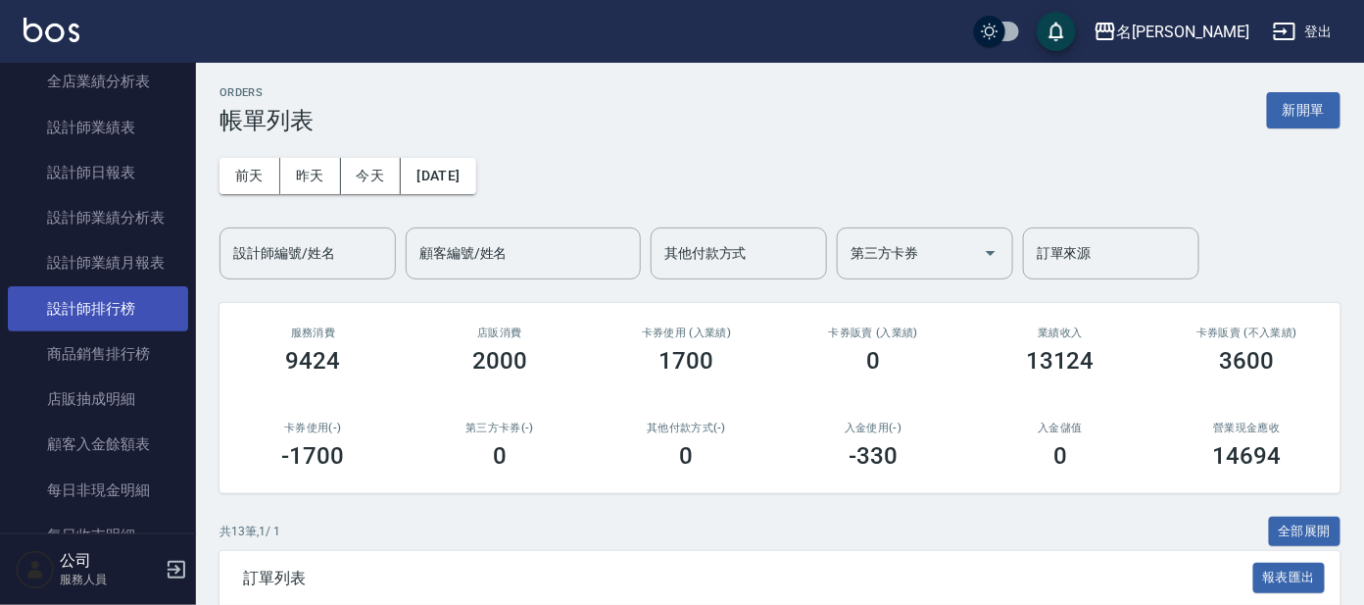
scroll to position [489, 0]
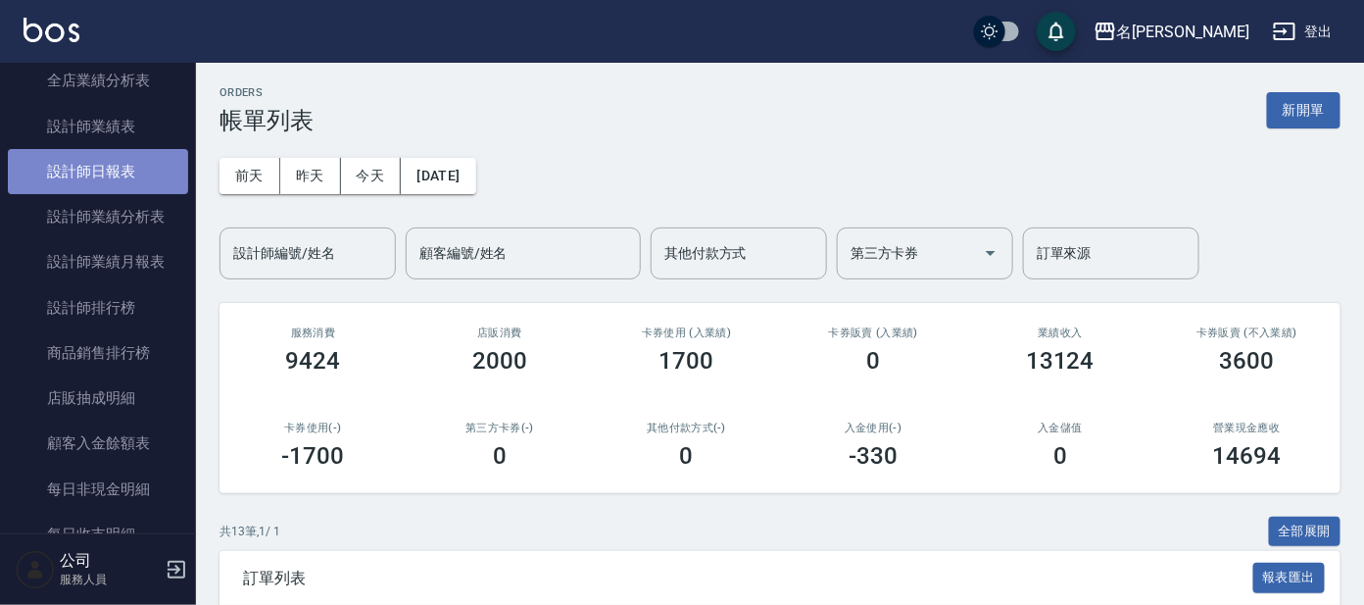
click at [142, 166] on link "設計師日報表" at bounding box center [98, 171] width 180 height 45
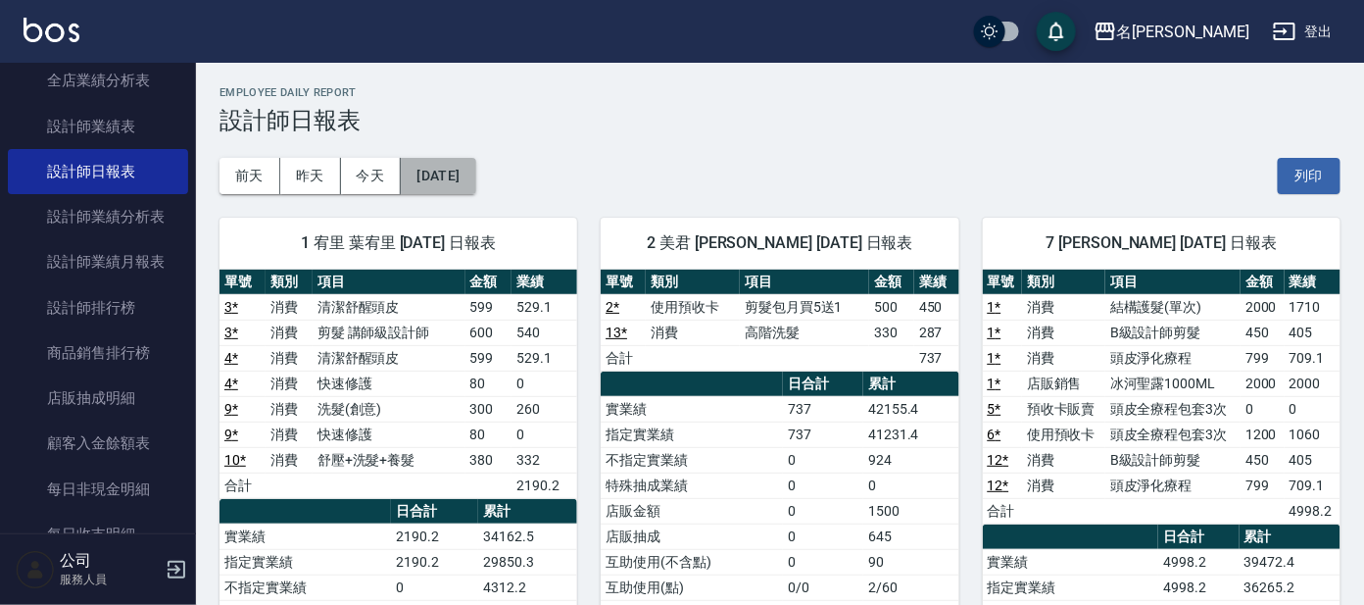
click at [475, 174] on button "[DATE]" at bounding box center [438, 176] width 74 height 36
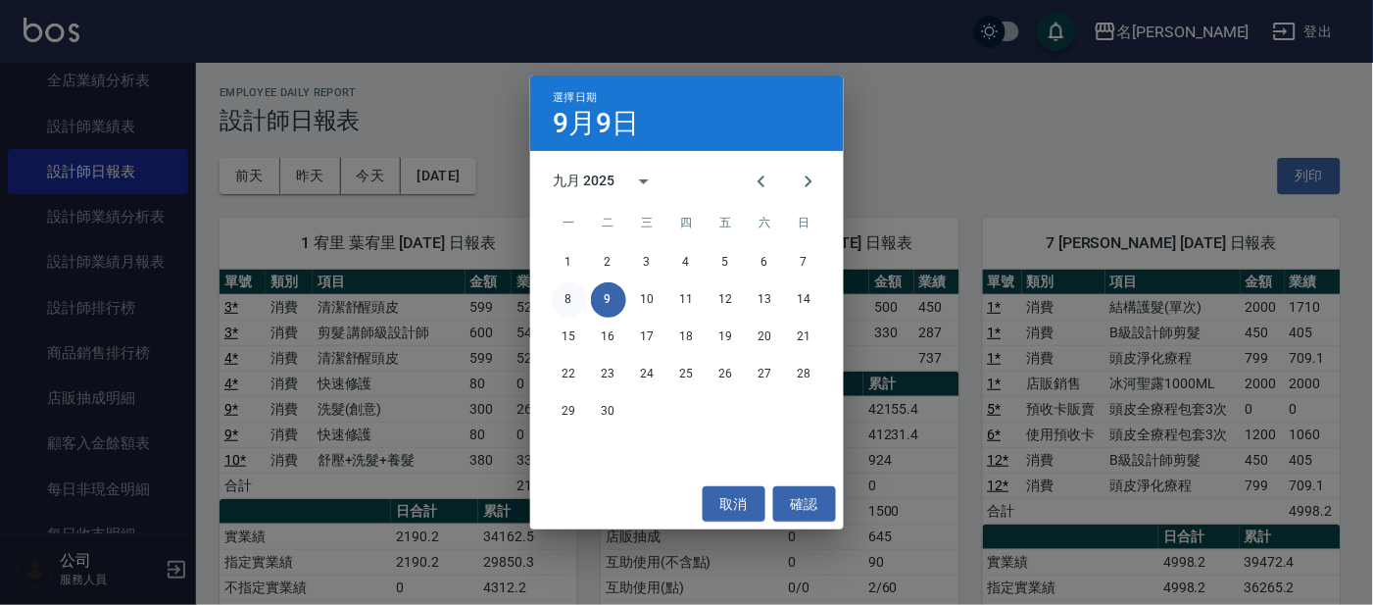
click at [568, 296] on button "8" at bounding box center [569, 299] width 35 height 35
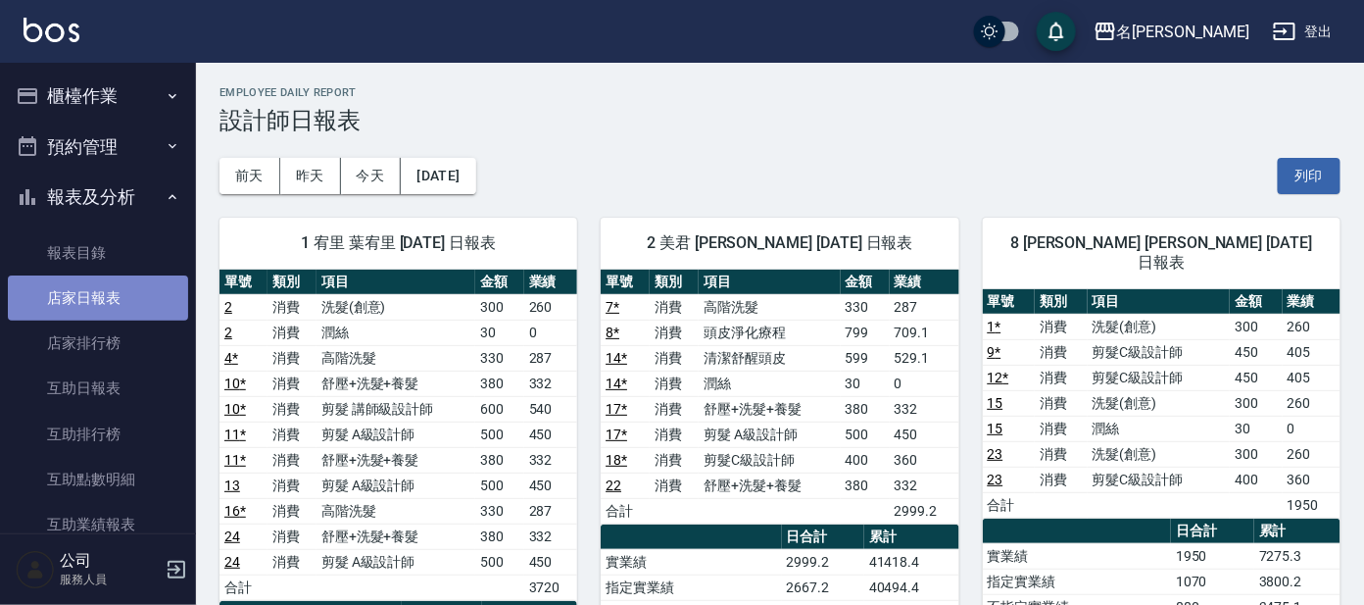
click at [119, 297] on link "店家日報表" at bounding box center [98, 297] width 180 height 45
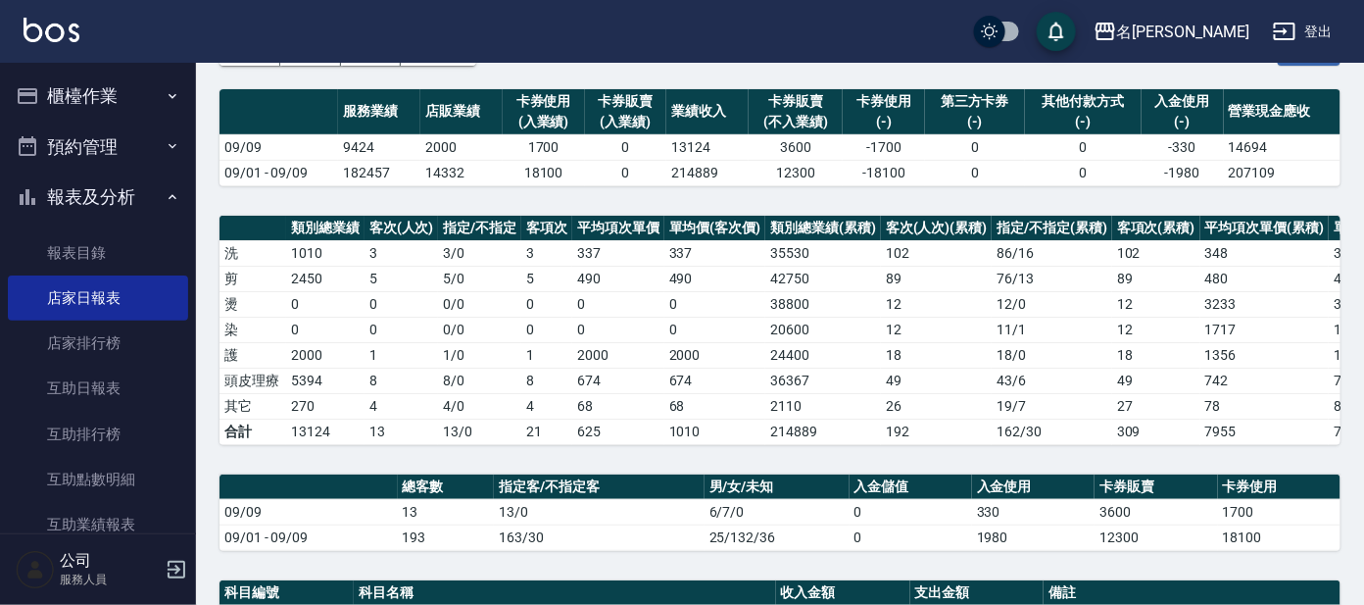
scroll to position [122, 0]
